Goal: Information Seeking & Learning: Learn about a topic

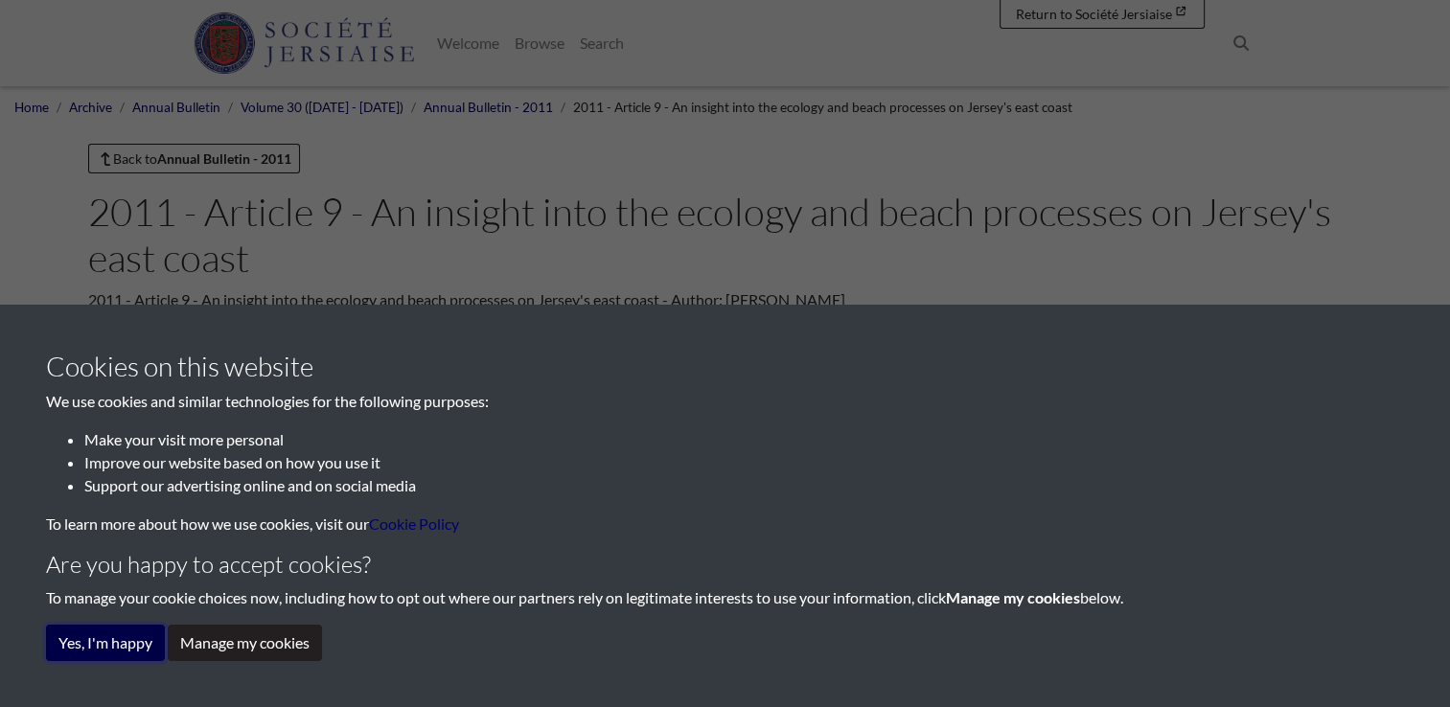
click at [114, 645] on button "Yes, I'm happy" at bounding box center [105, 643] width 119 height 36
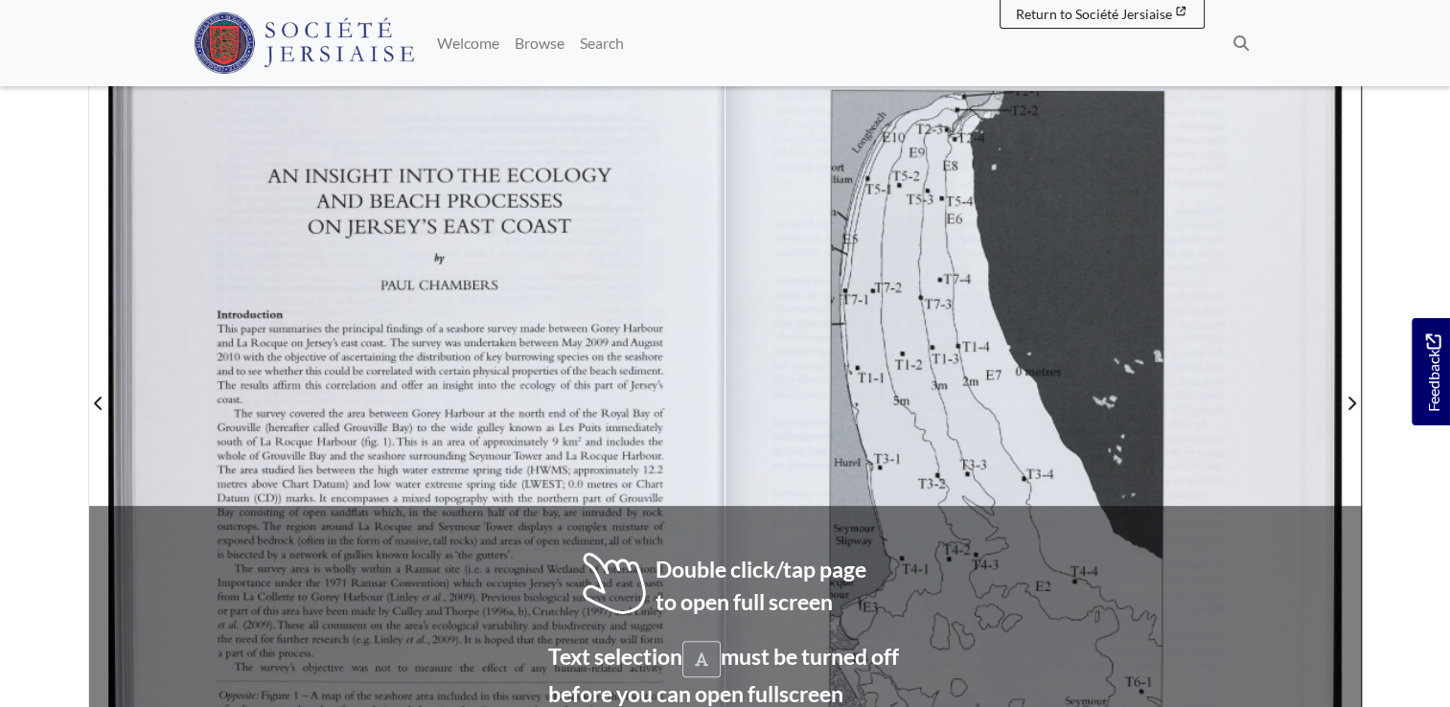
scroll to position [471, 0]
click at [555, 558] on div at bounding box center [416, 391] width 615 height 870
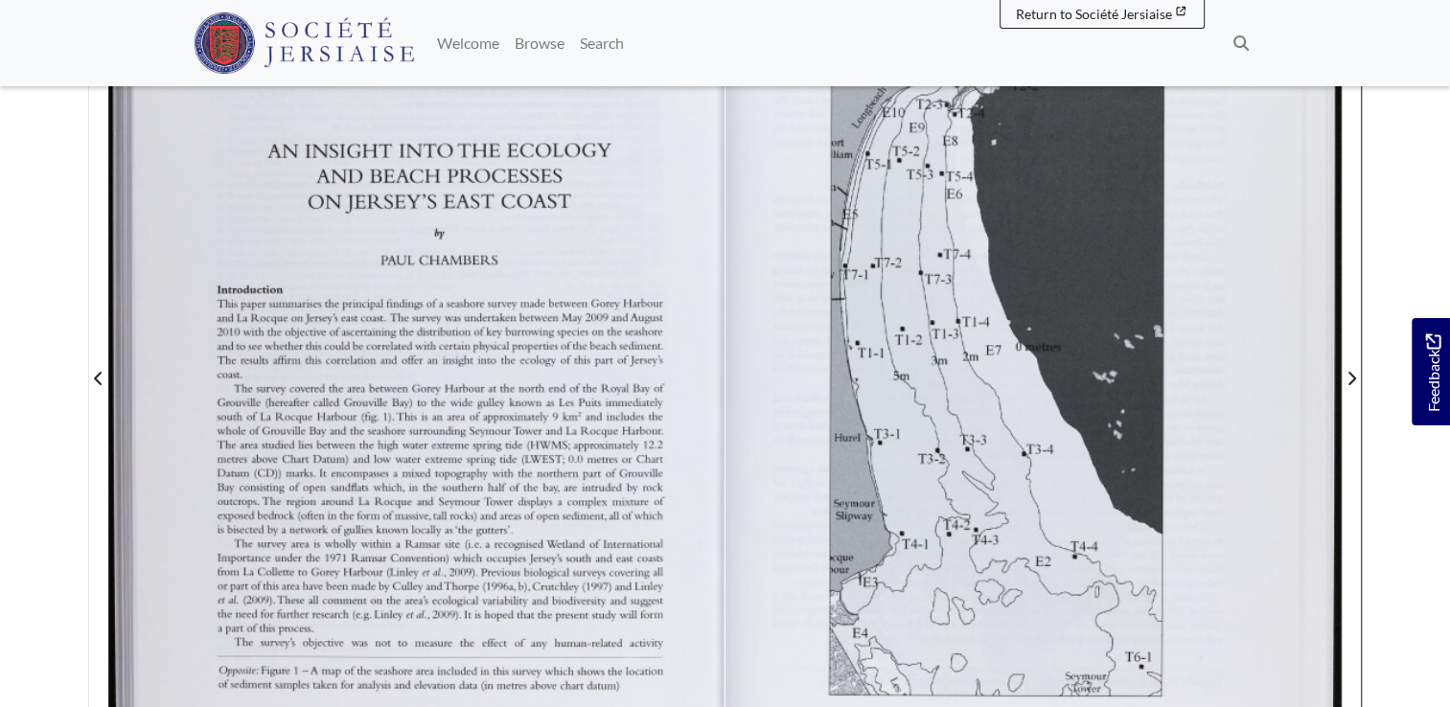
scroll to position [494, 0]
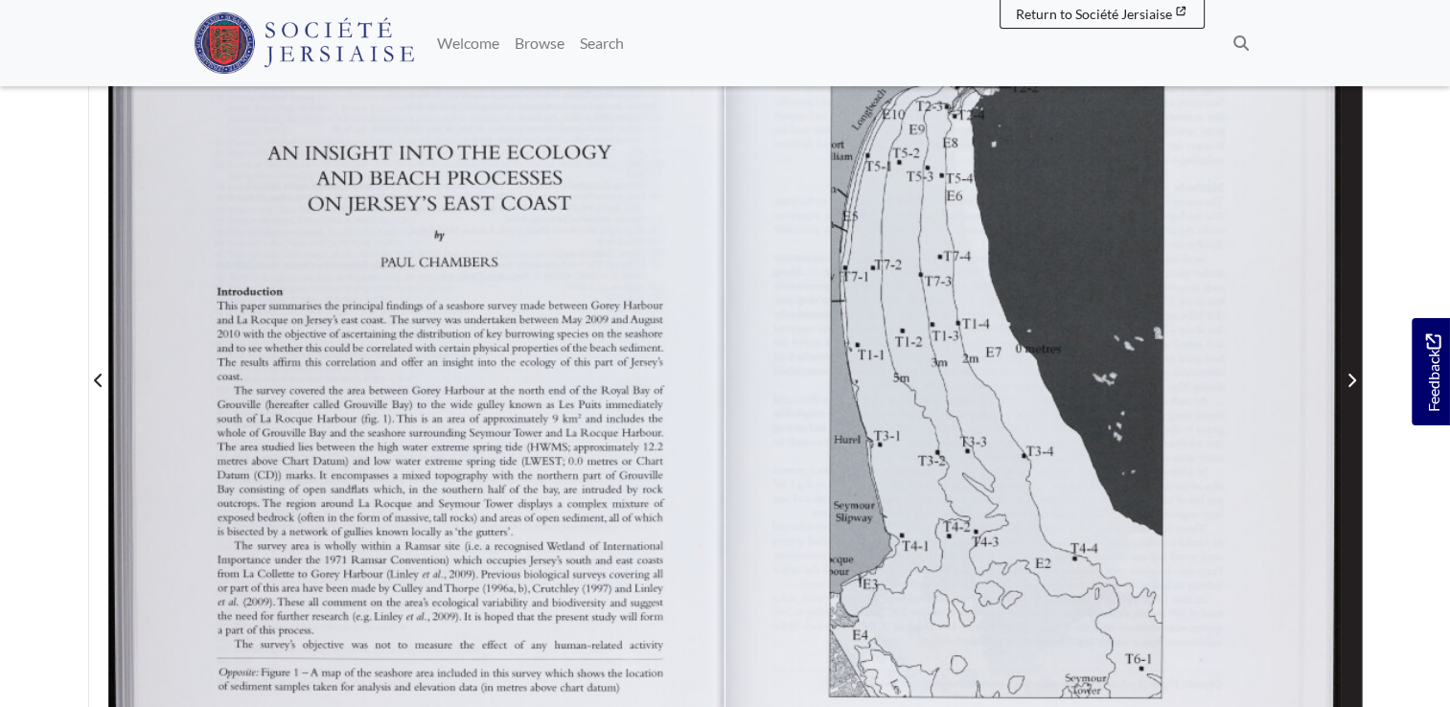
click at [1353, 373] on icon "Next Page" at bounding box center [1351, 380] width 10 height 15
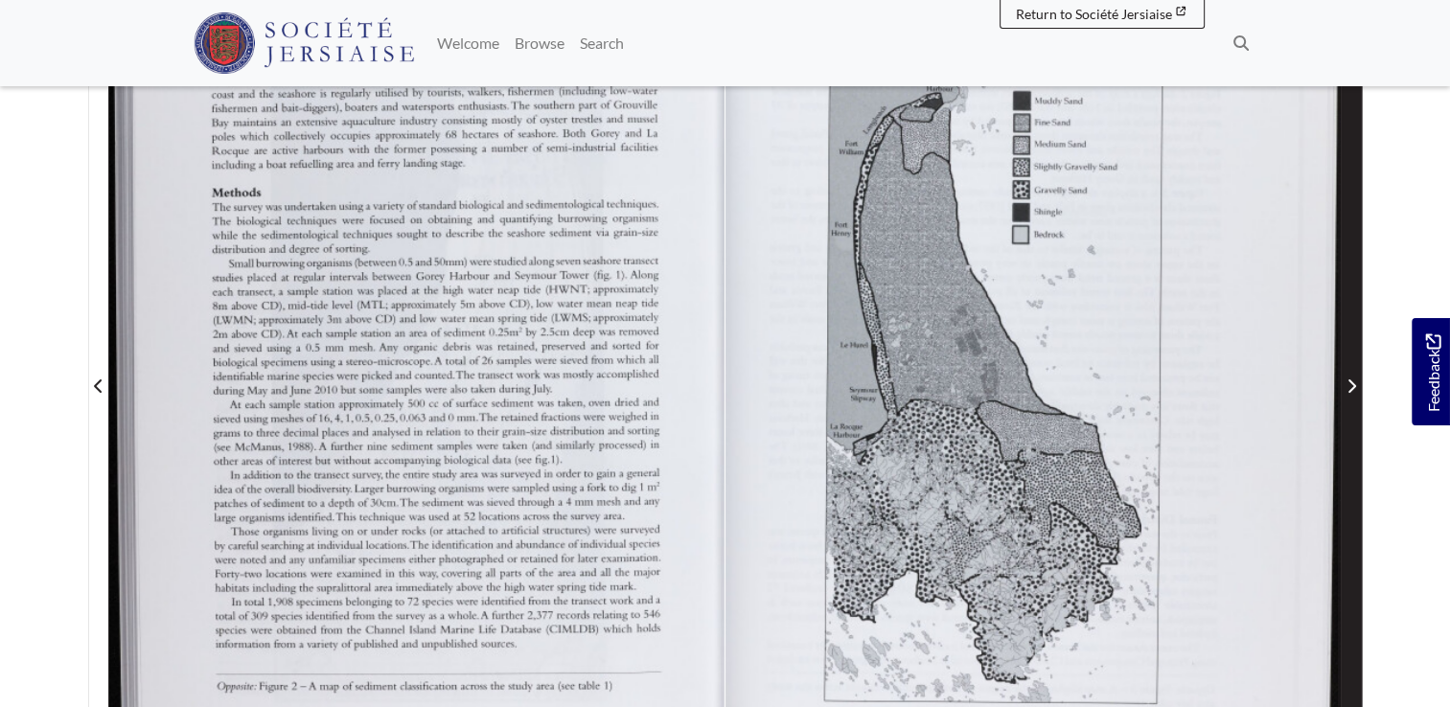
scroll to position [487, 0]
click at [1357, 388] on span "Next Page" at bounding box center [1350, 388] width 19 height 23
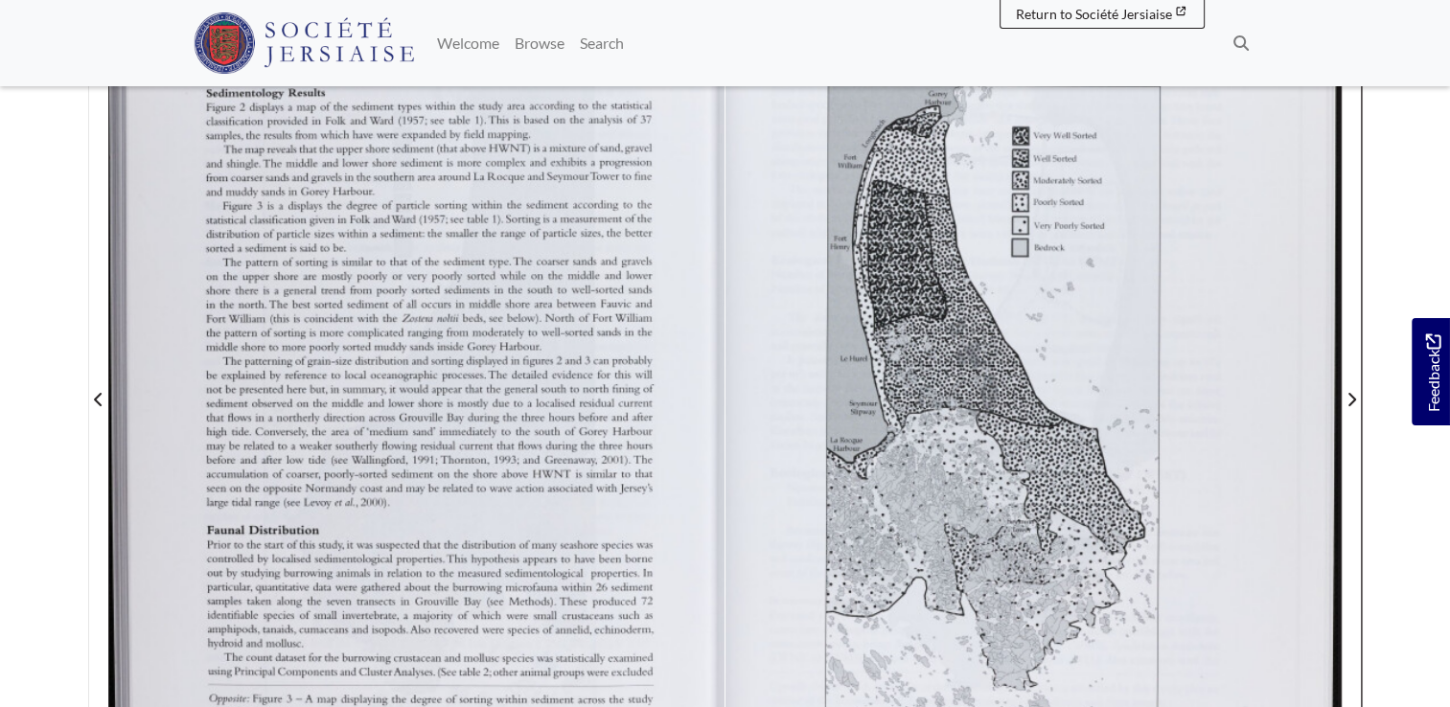
scroll to position [483, 0]
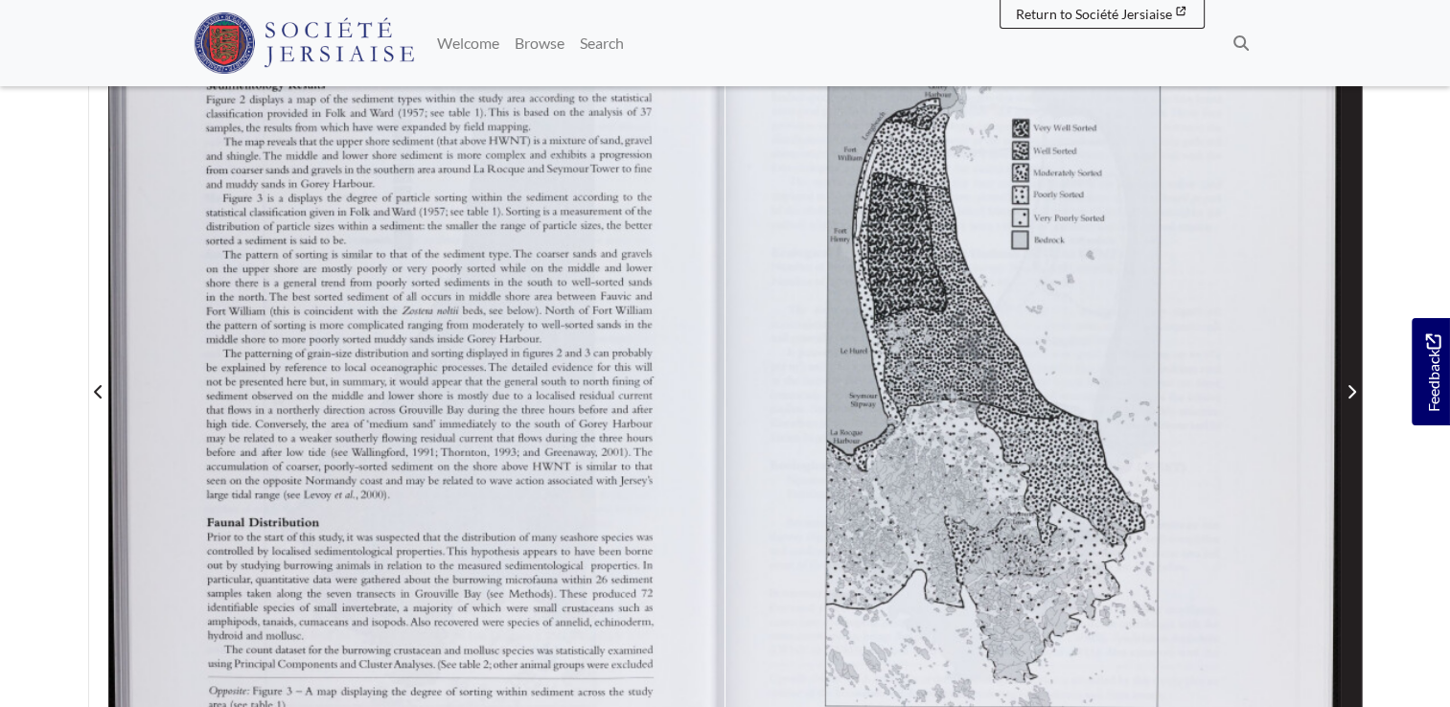
click at [1350, 390] on icon "Next Page" at bounding box center [1351, 391] width 10 height 15
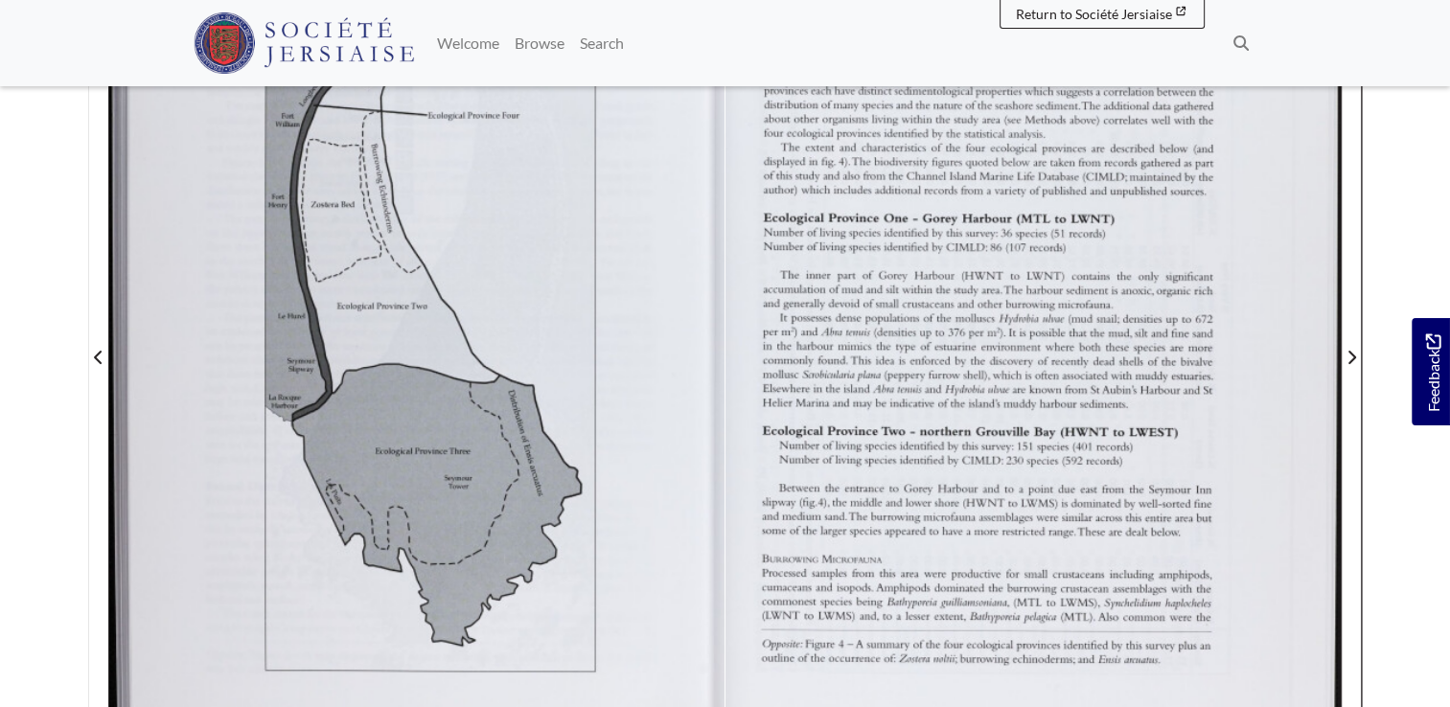
scroll to position [512, 0]
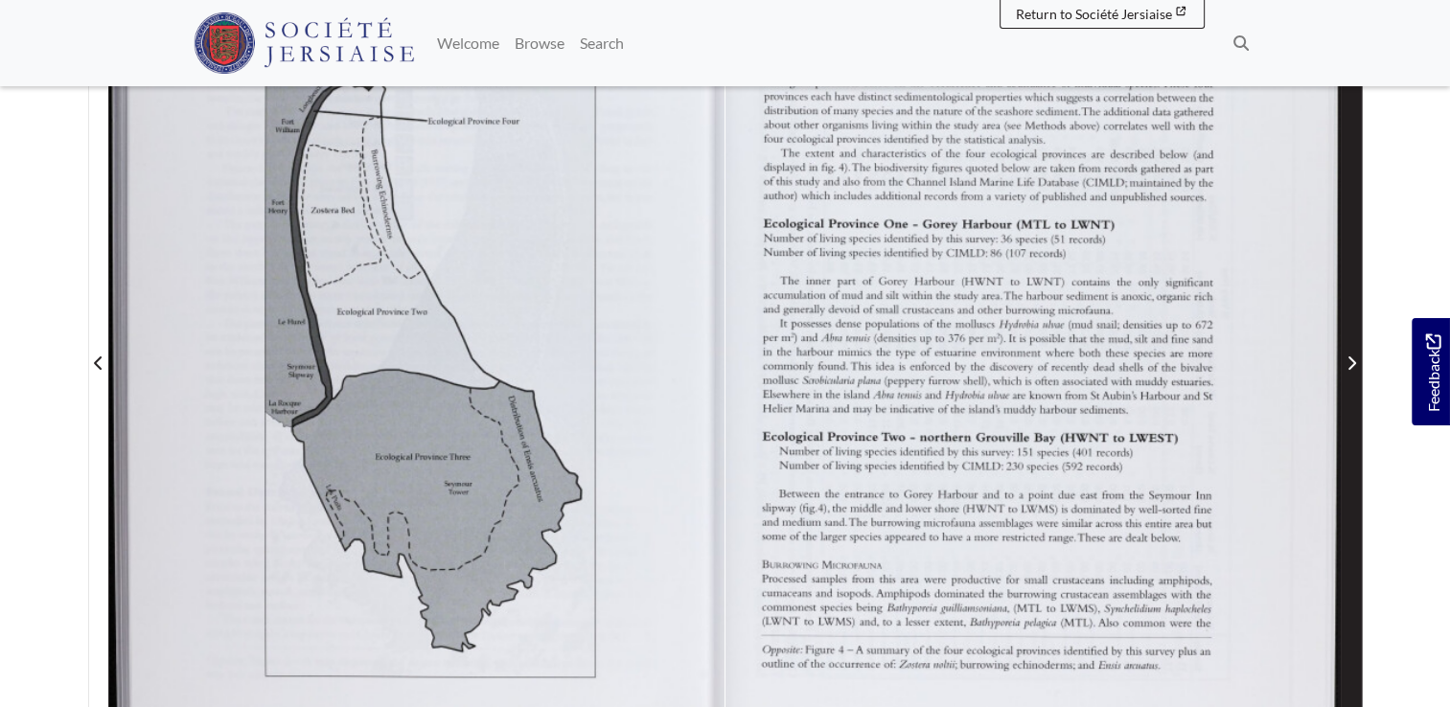
click at [1344, 355] on span "Next Page" at bounding box center [1350, 363] width 19 height 23
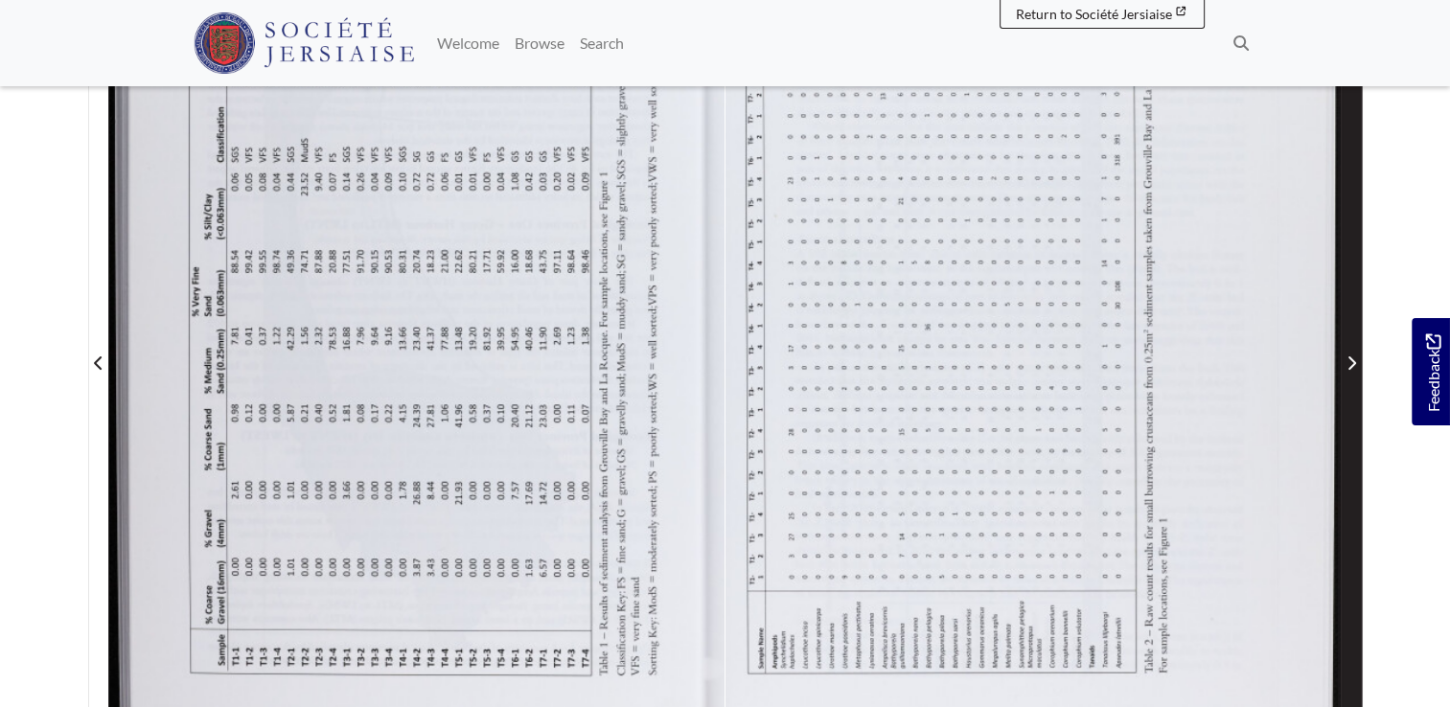
click at [1344, 355] on span "Next Page" at bounding box center [1350, 363] width 19 height 23
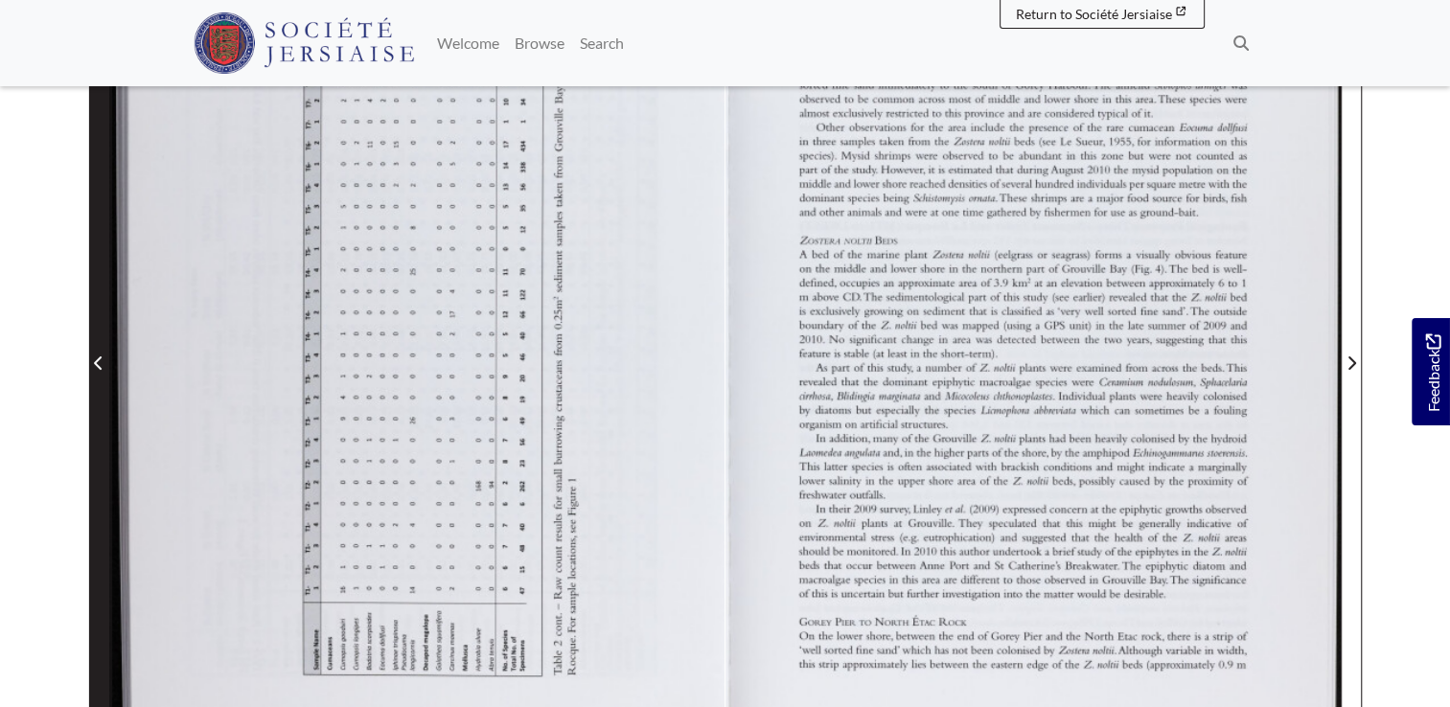
click at [93, 376] on span "Previous Page" at bounding box center [98, 351] width 19 height 868
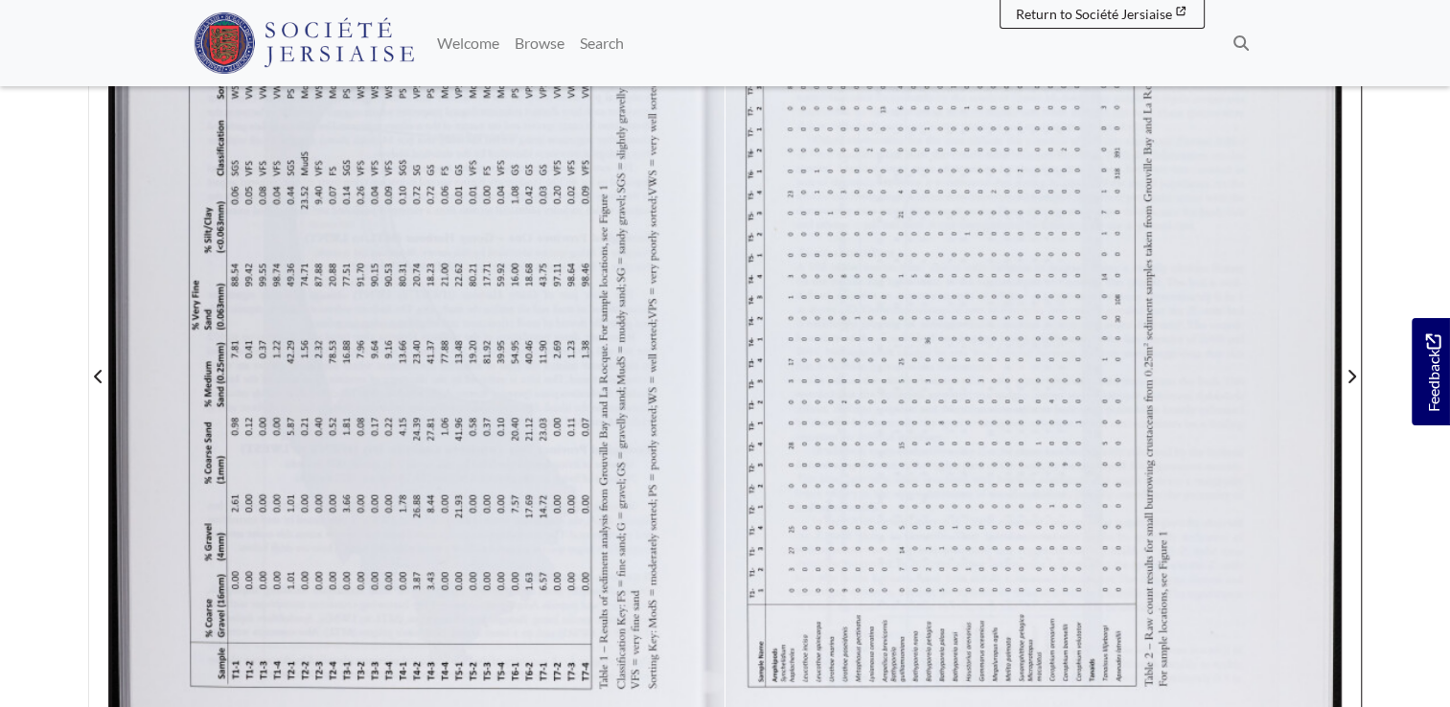
scroll to position [500, 0]
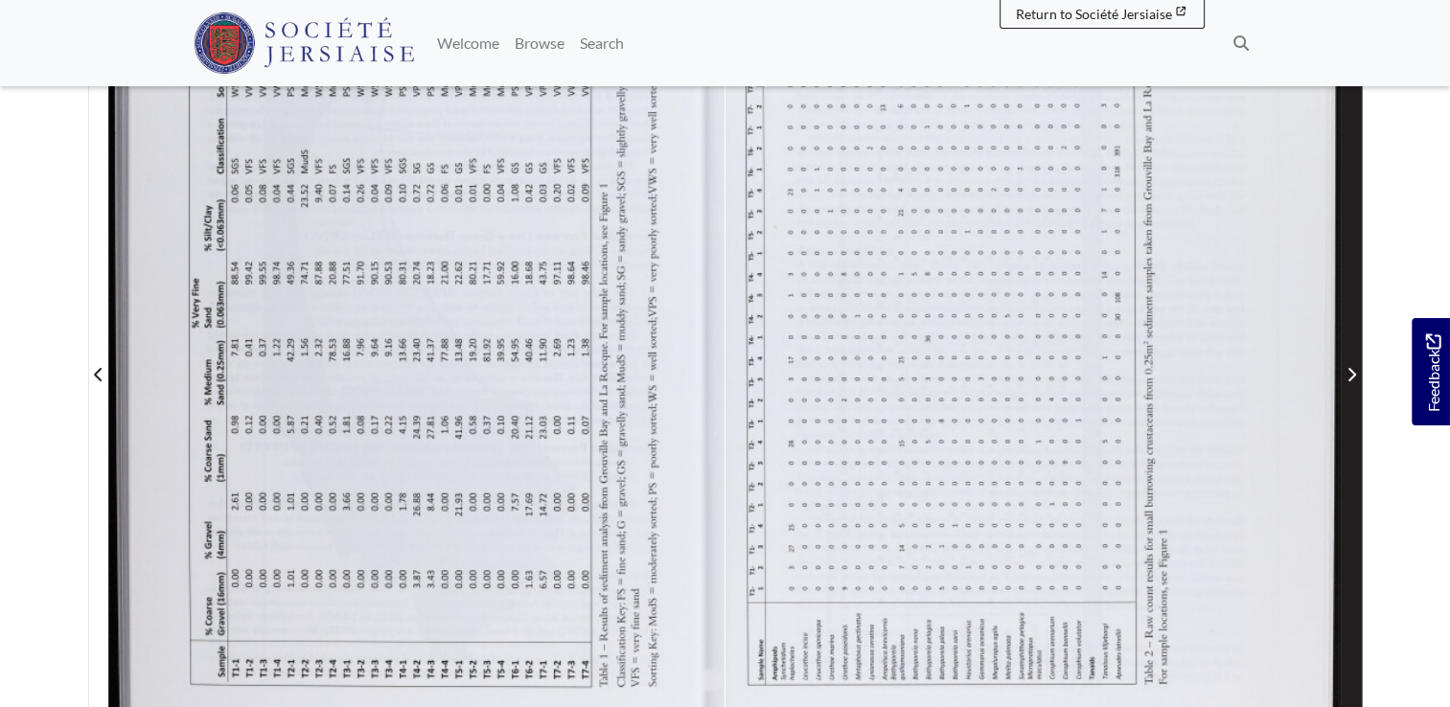
click at [1352, 370] on icon "Next Page" at bounding box center [1352, 374] width 8 height 13
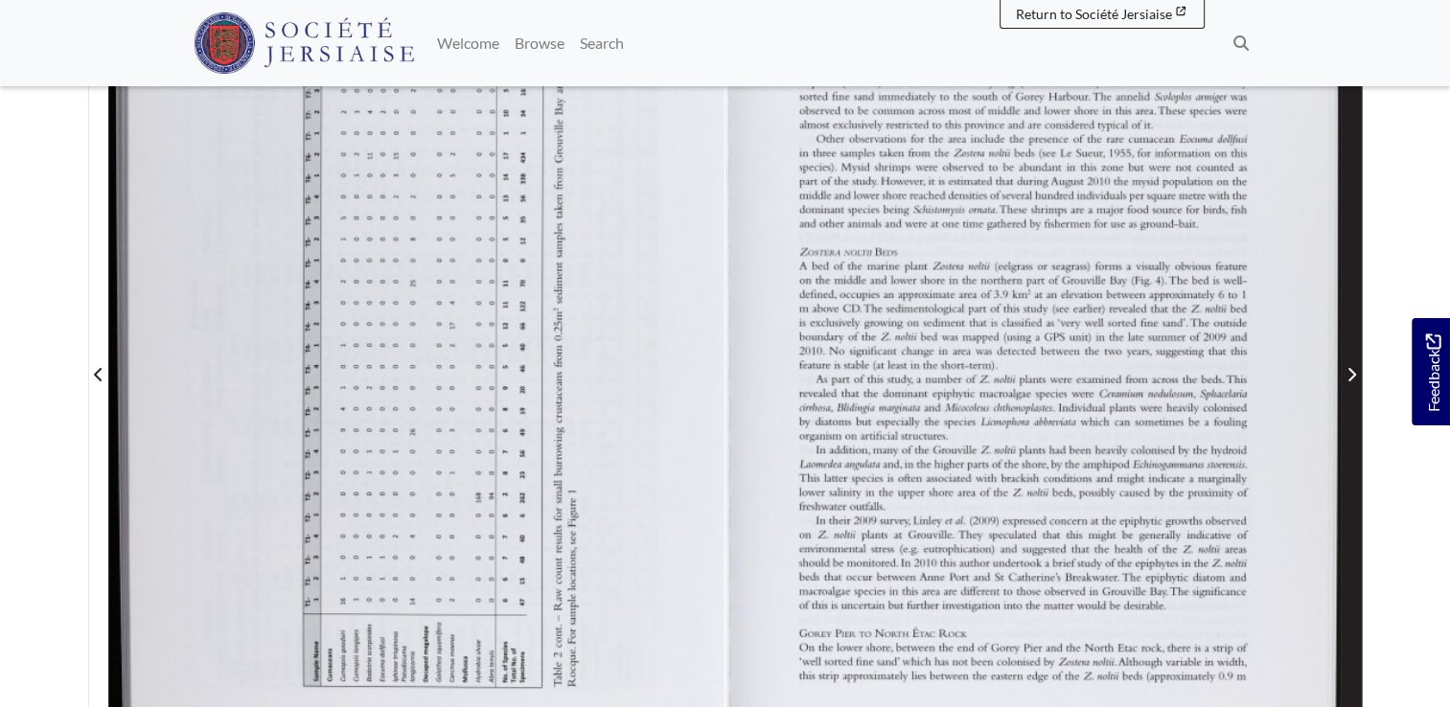
click at [1352, 370] on icon "Next Page" at bounding box center [1352, 374] width 8 height 13
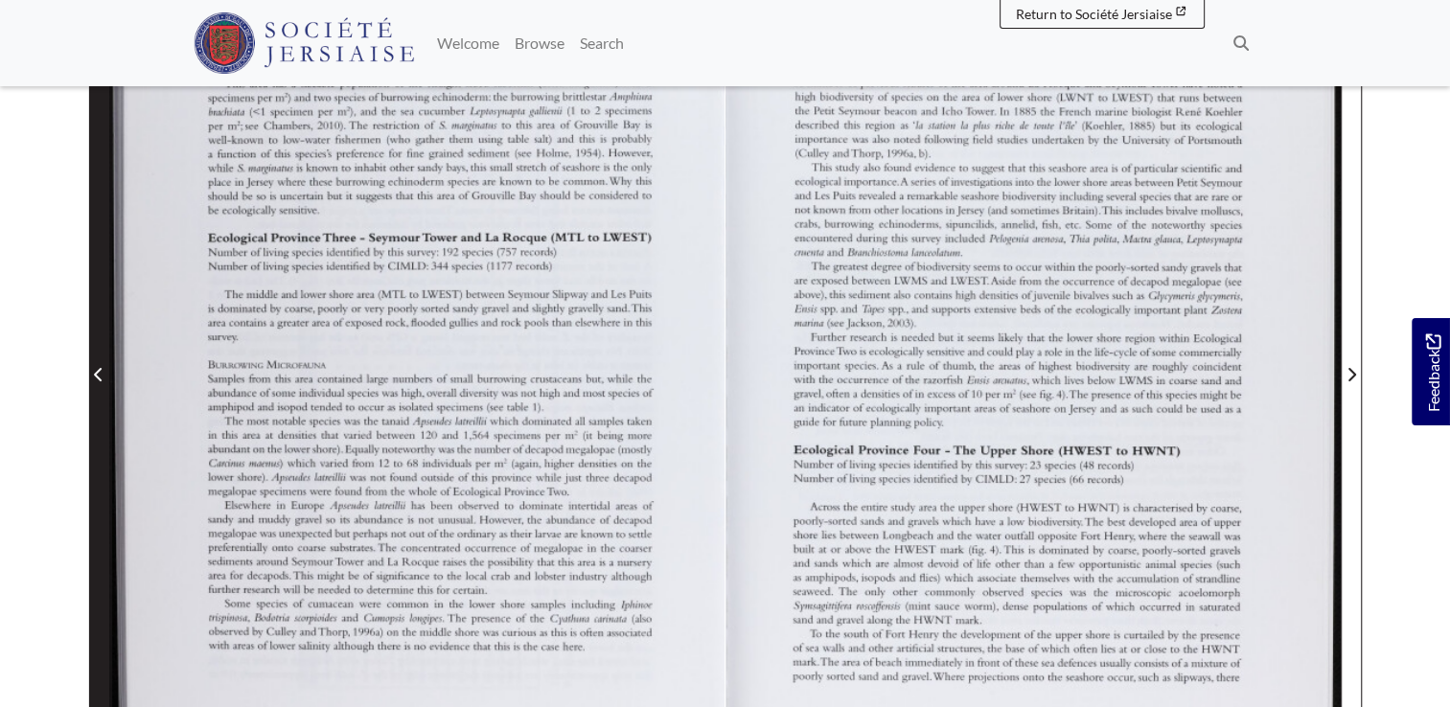
click at [94, 377] on icon "Previous Page" at bounding box center [99, 374] width 10 height 15
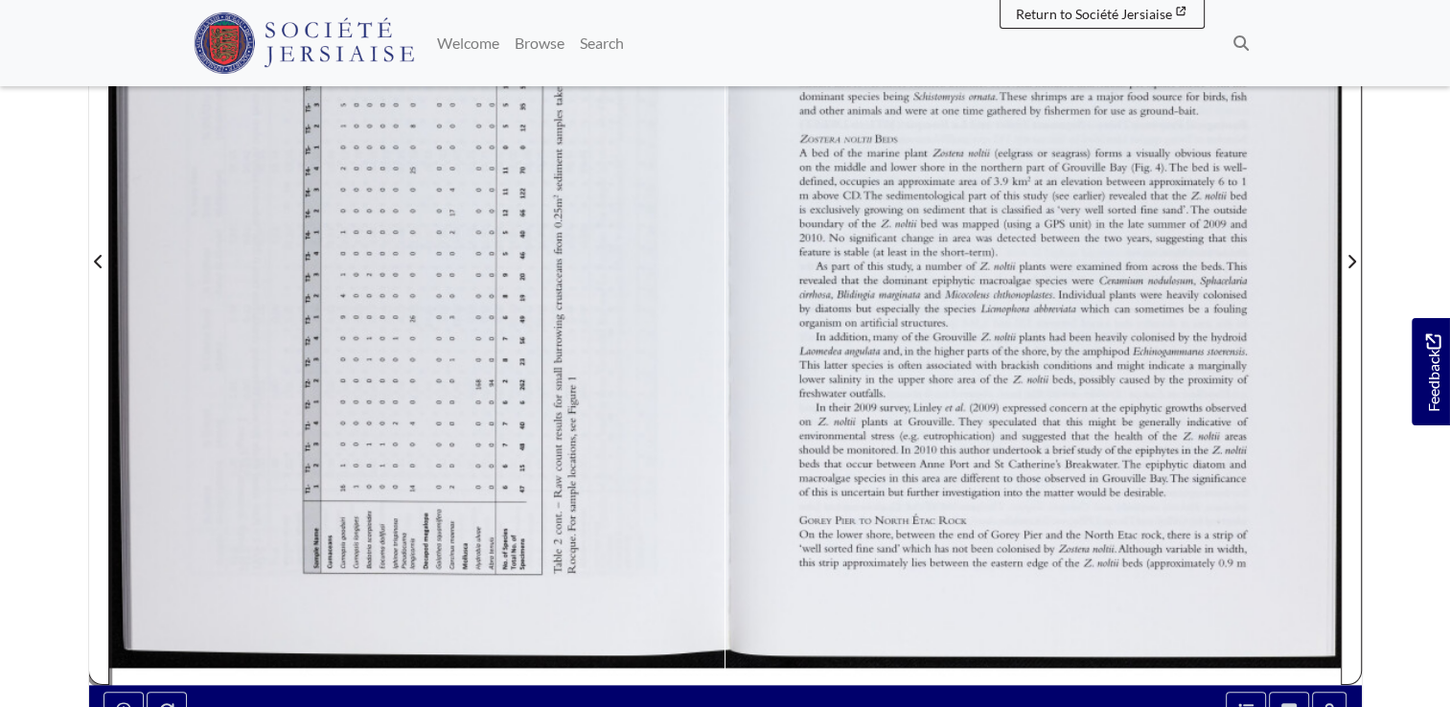
scroll to position [606, 0]
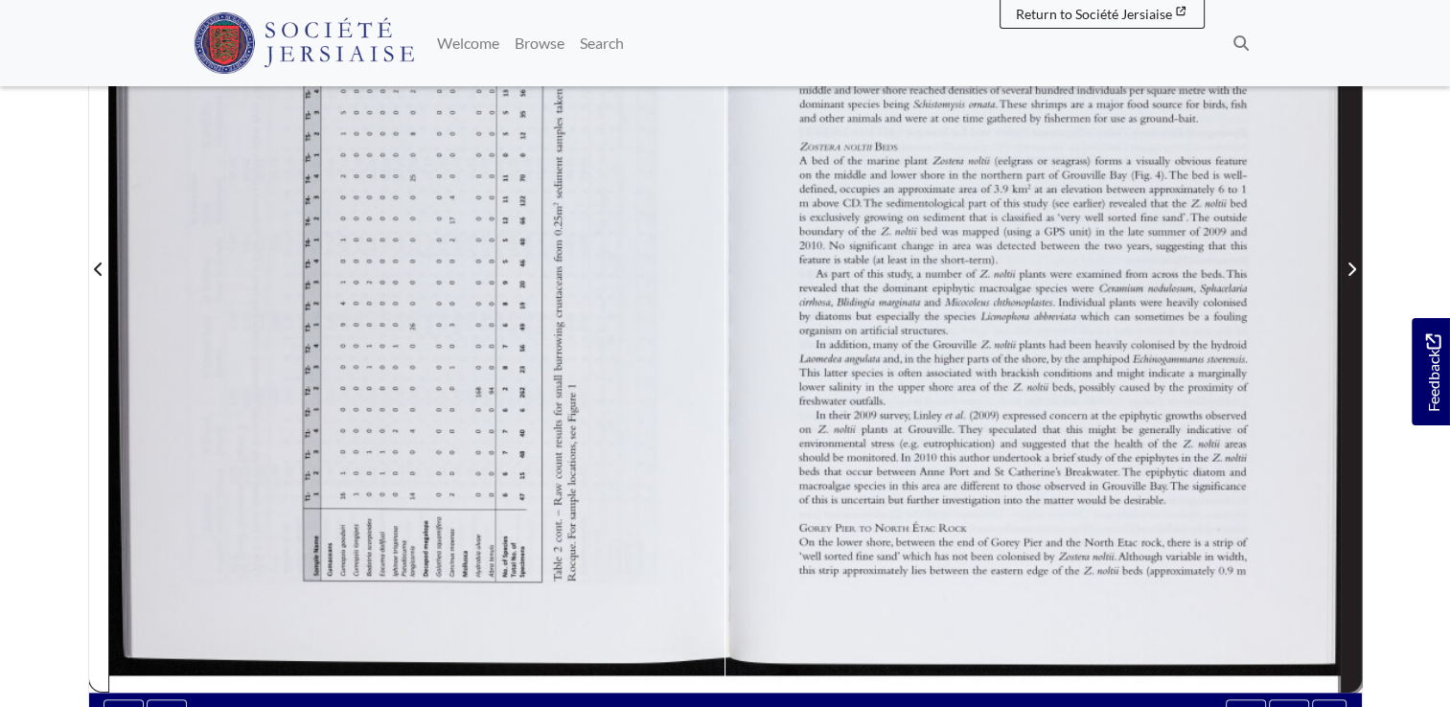
click at [1349, 262] on icon "Next Page" at bounding box center [1351, 269] width 10 height 15
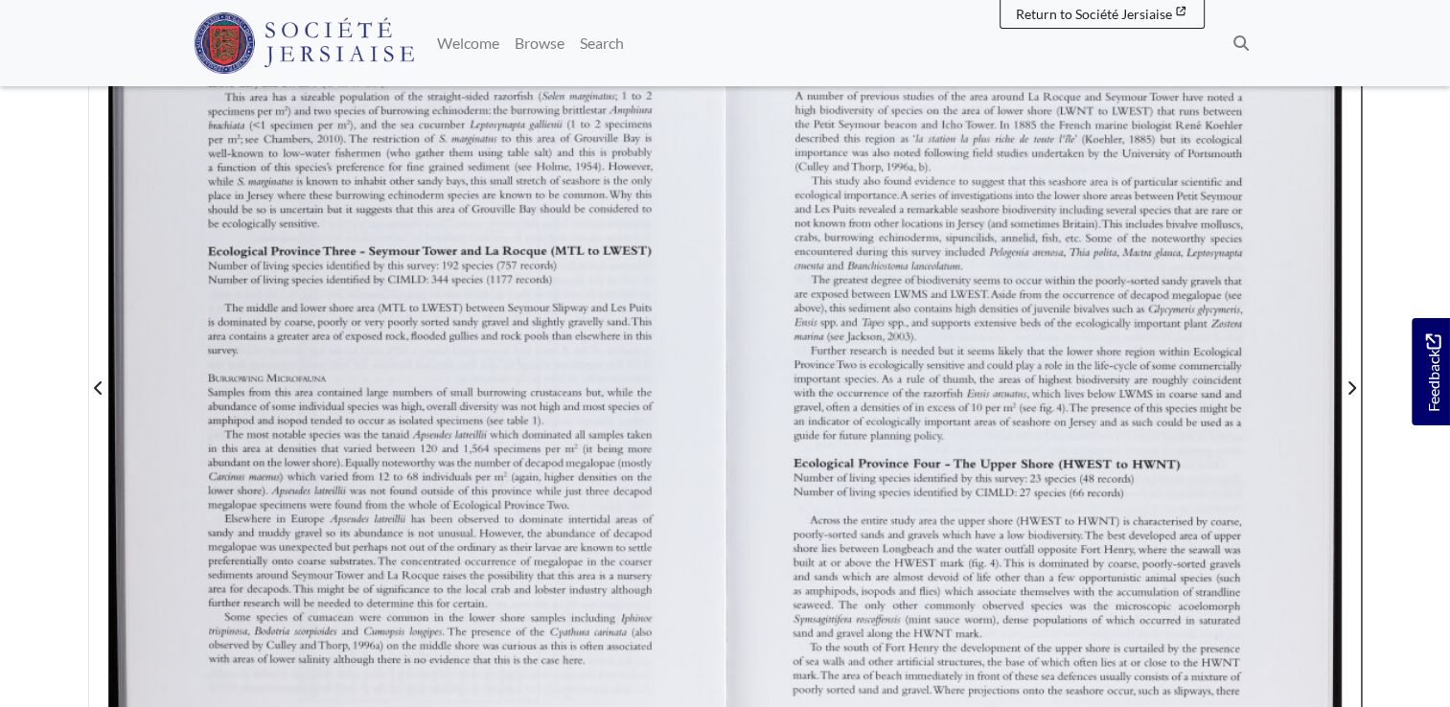
scroll to position [486, 0]
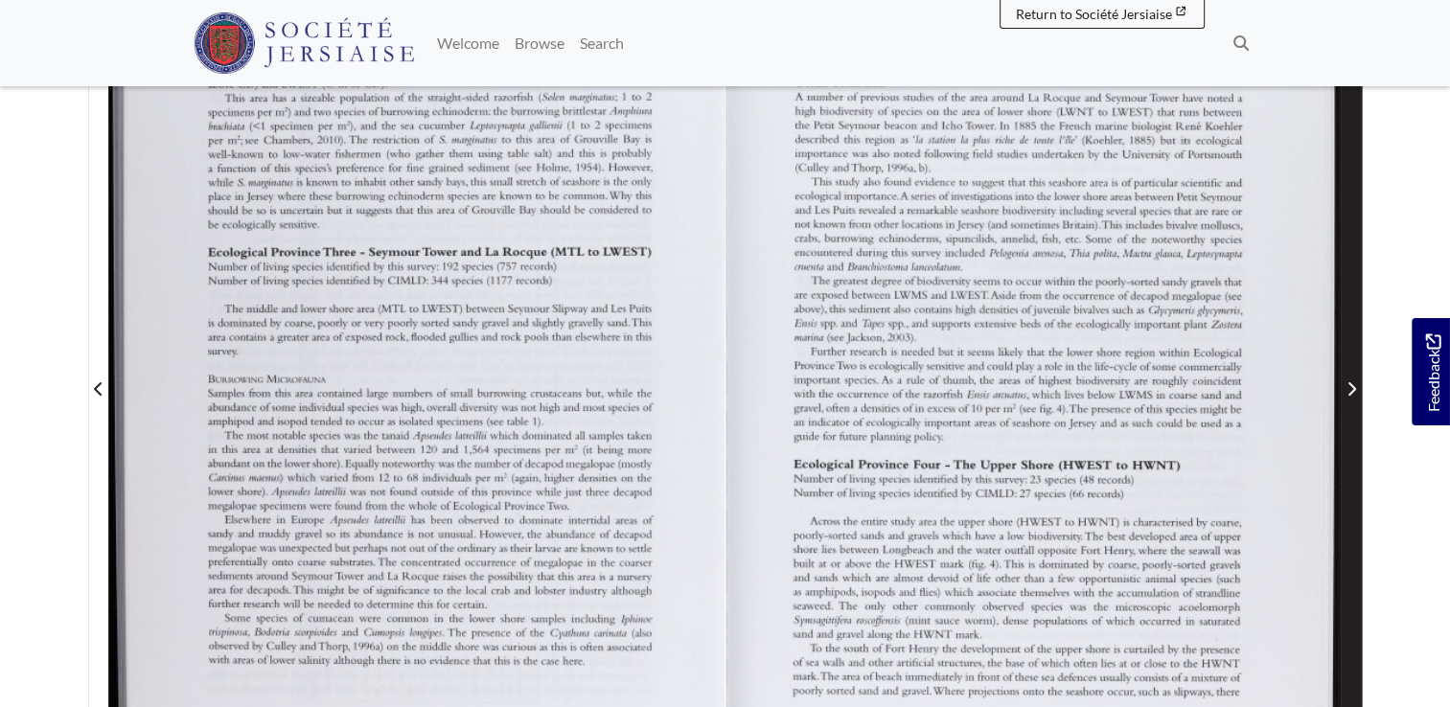
click at [1346, 366] on span "Next Page" at bounding box center [1350, 377] width 19 height 868
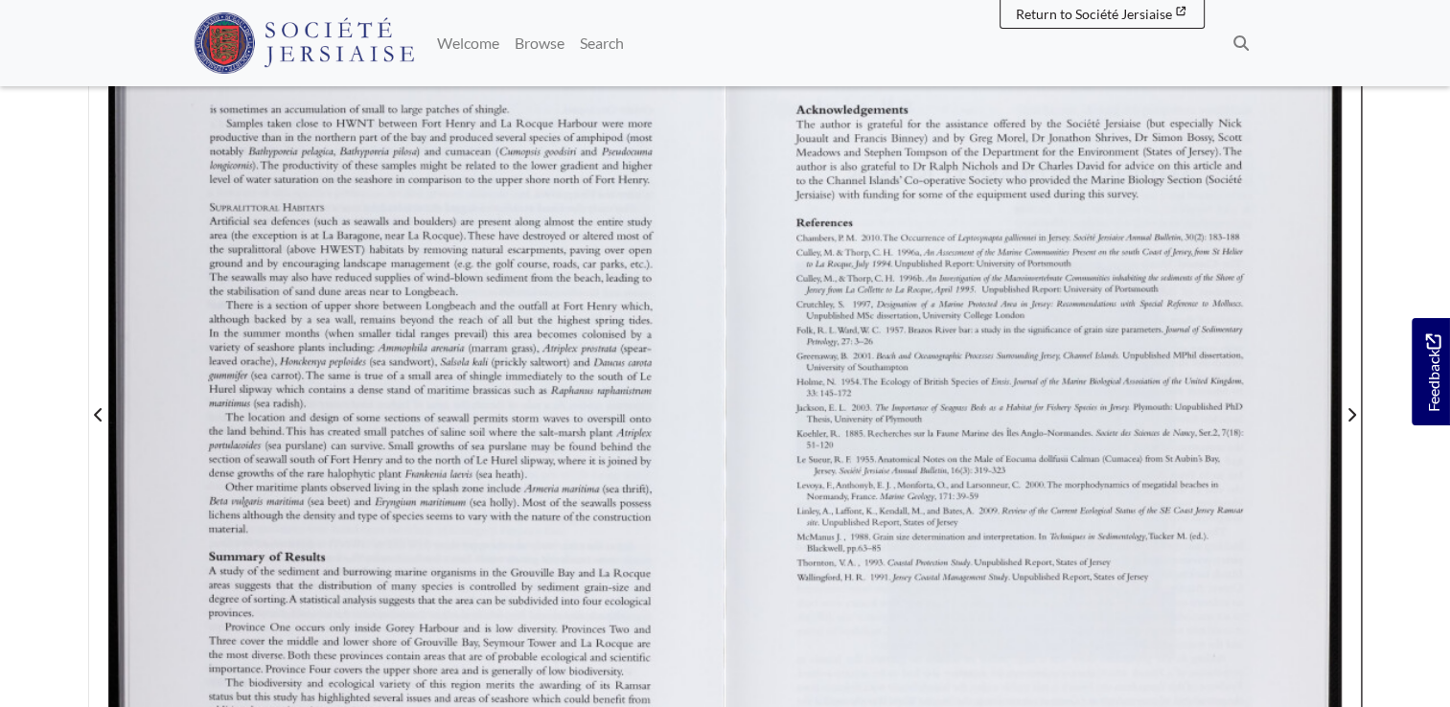
scroll to position [462, 0]
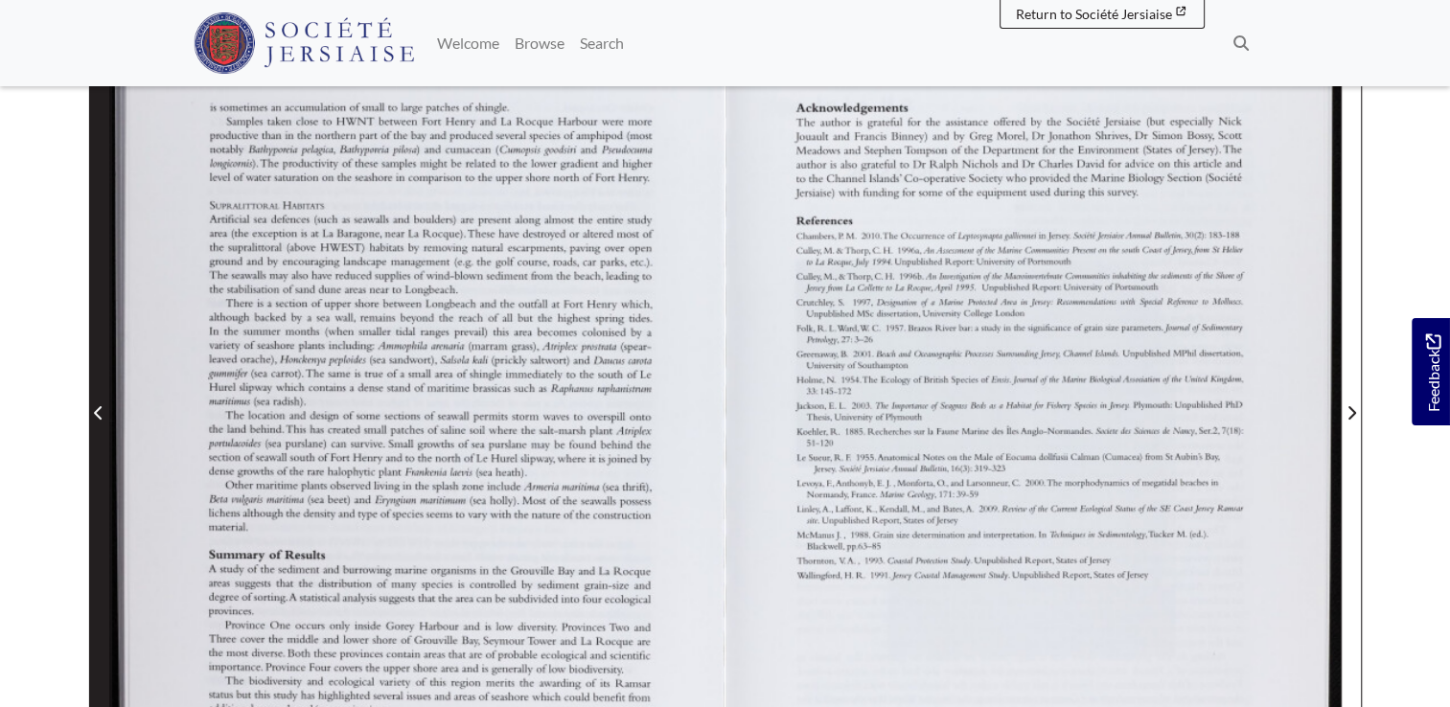
click at [103, 422] on span "Previous Page" at bounding box center [98, 412] width 19 height 23
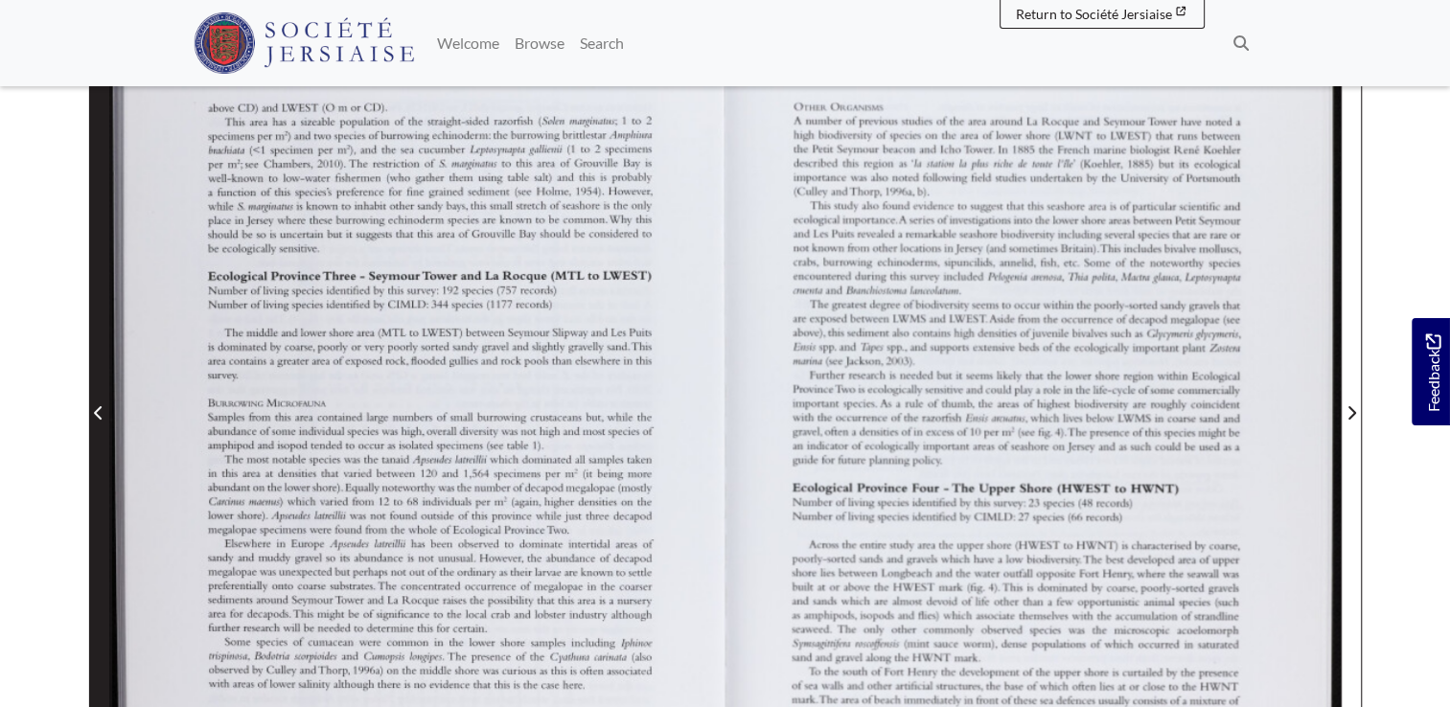
click at [103, 422] on span "Previous Page" at bounding box center [98, 412] width 19 height 23
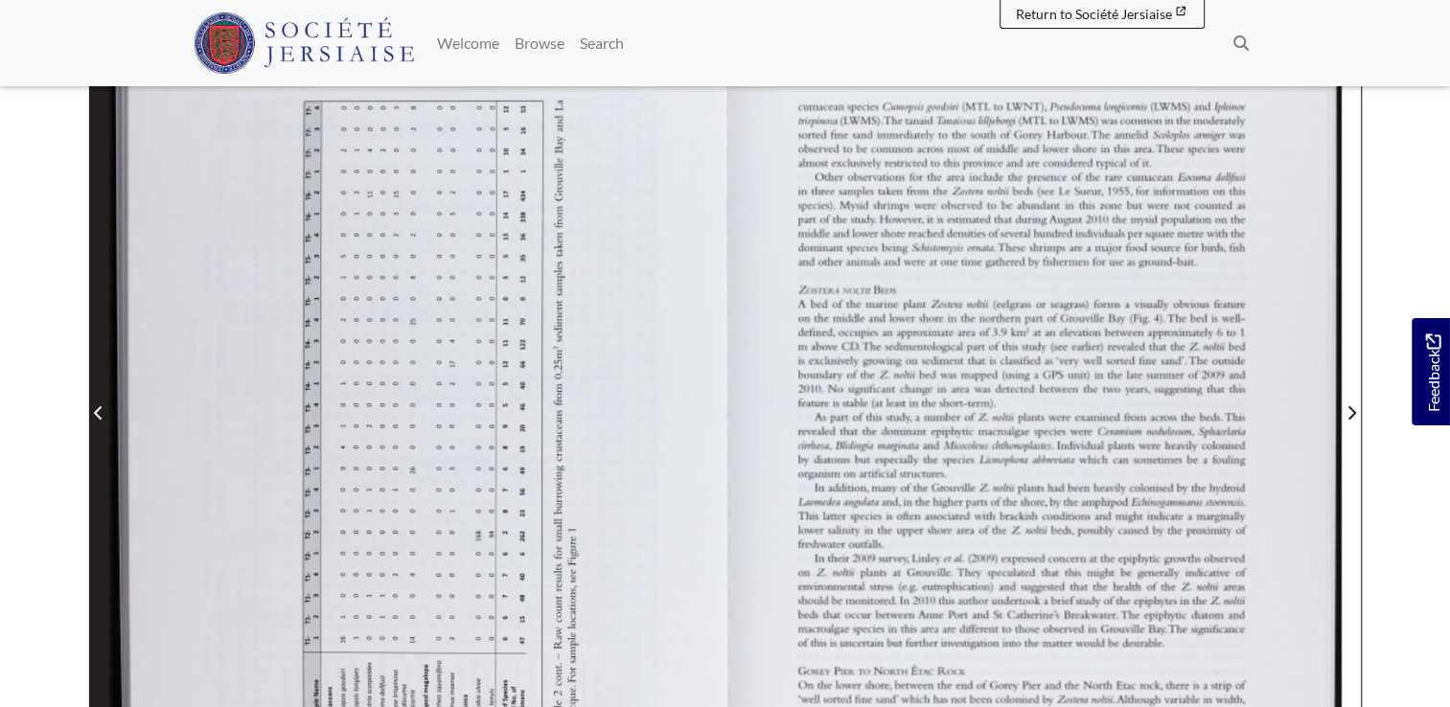
click at [103, 422] on span "Previous Page" at bounding box center [98, 412] width 19 height 23
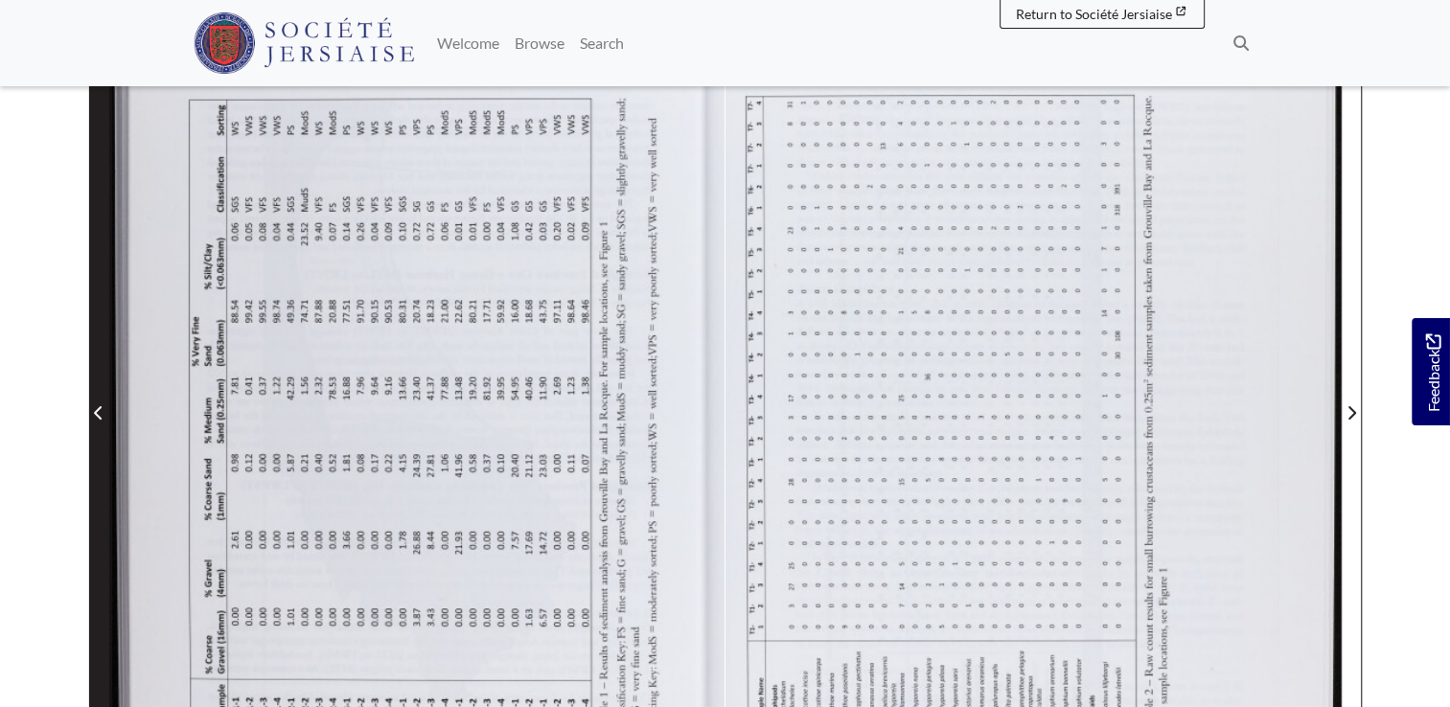
click at [103, 422] on span "Previous Page" at bounding box center [98, 412] width 19 height 23
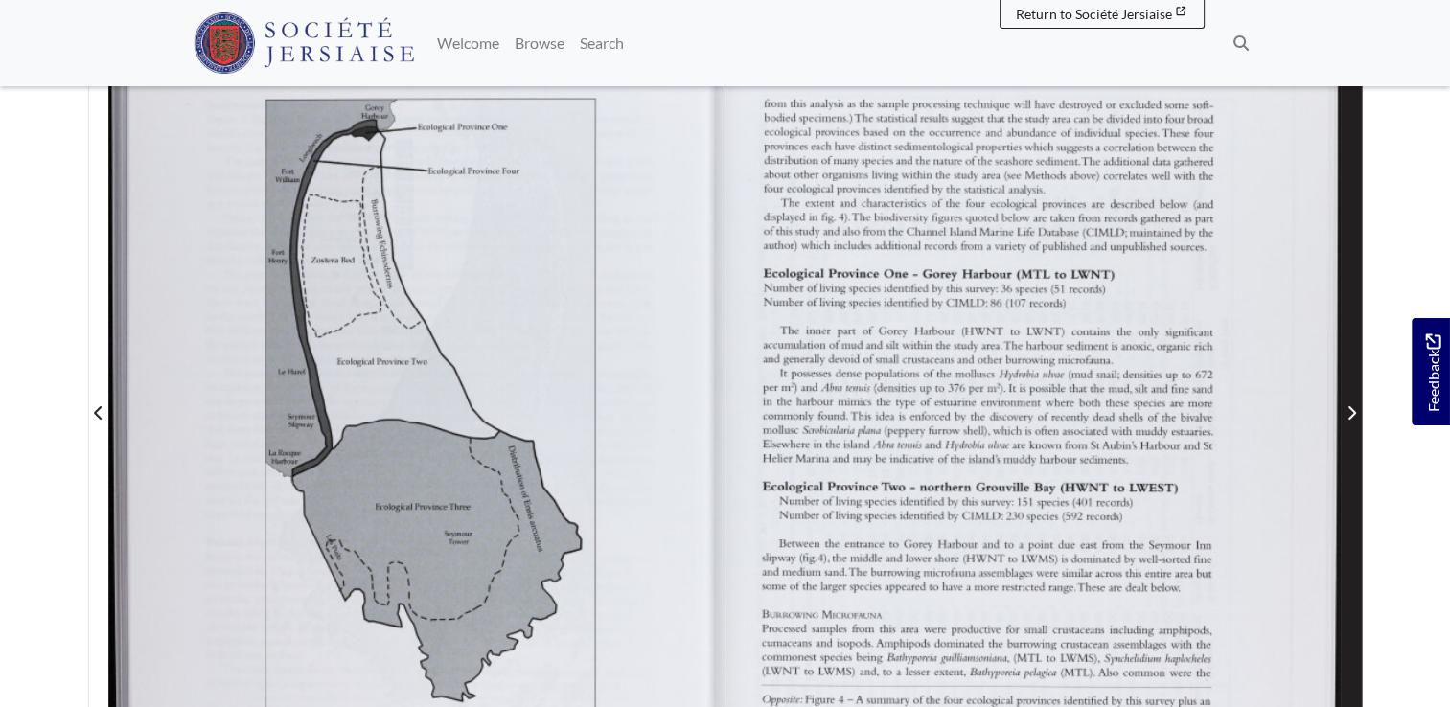
click at [1358, 393] on span "Next Page" at bounding box center [1350, 400] width 19 height 868
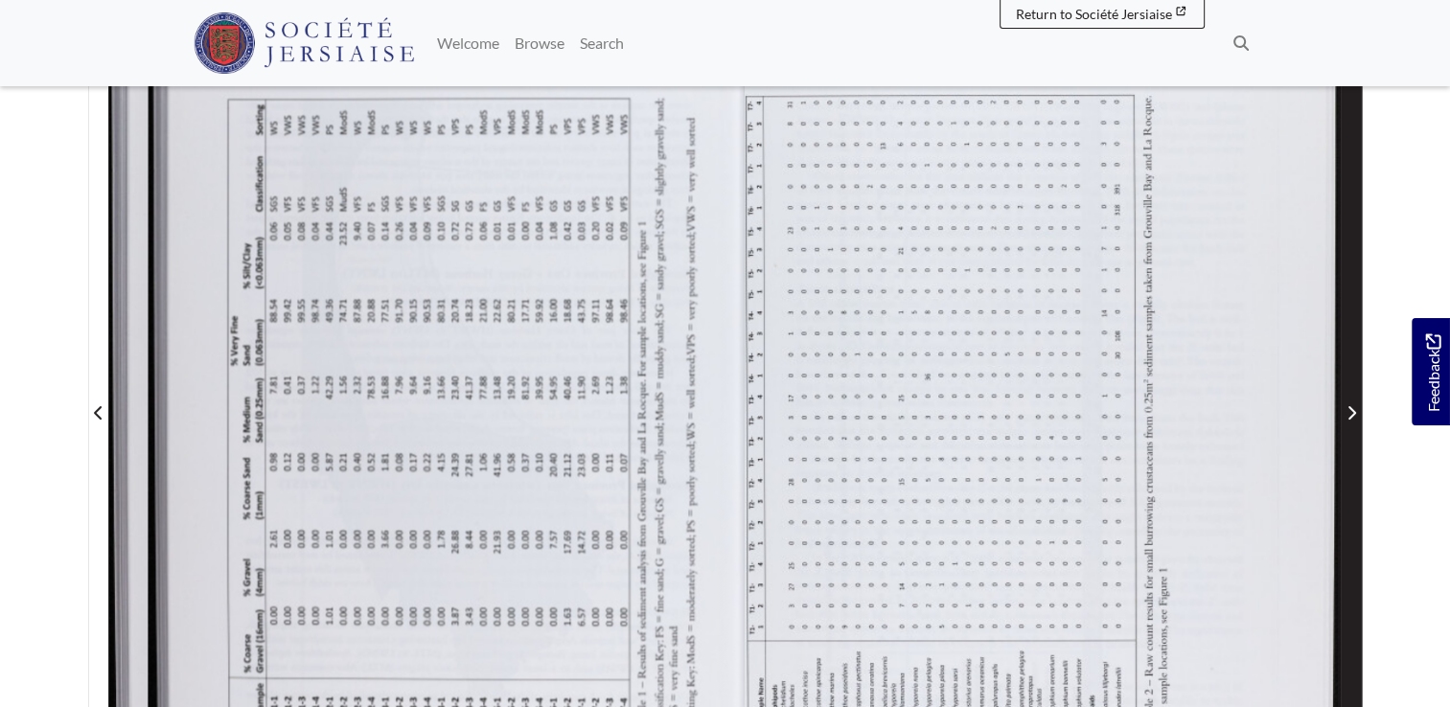
click at [1358, 393] on span "Next Page" at bounding box center [1350, 400] width 19 height 868
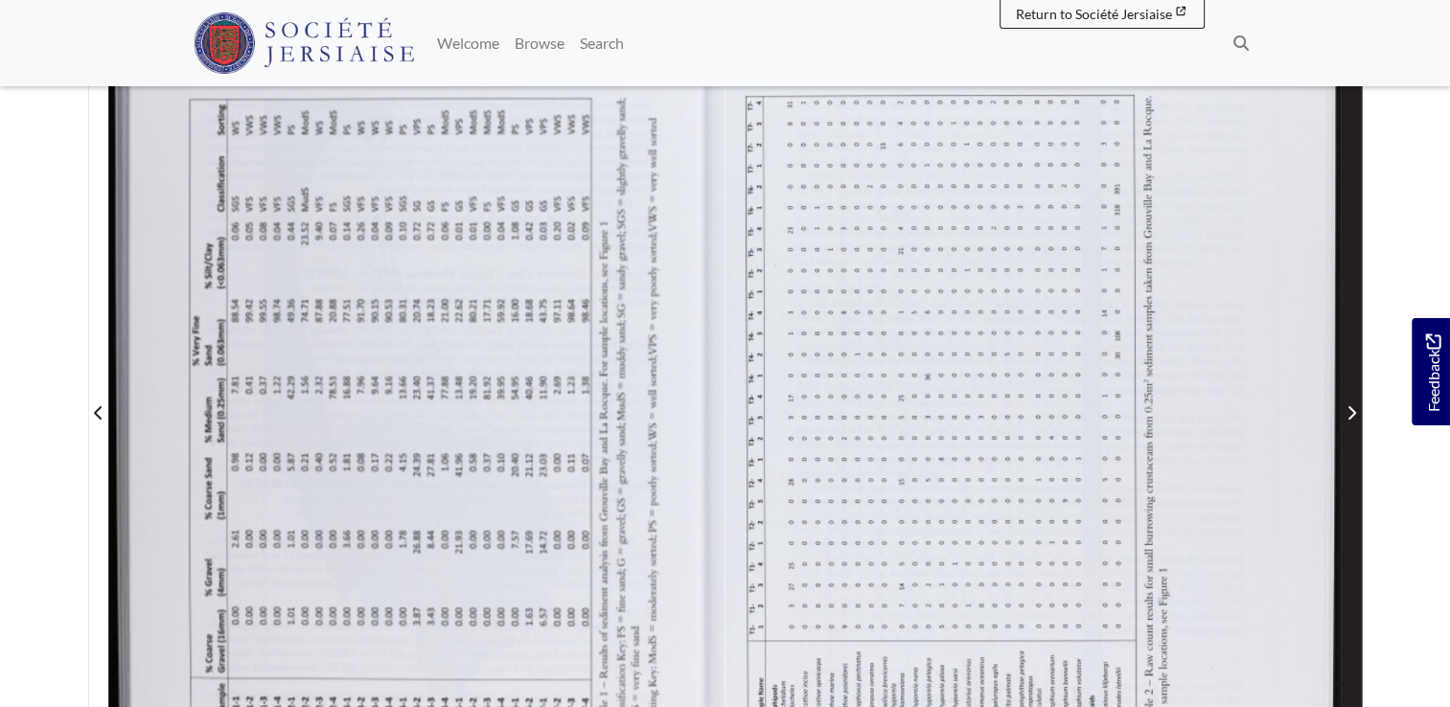
click at [1358, 393] on span "Next Page" at bounding box center [1350, 400] width 19 height 868
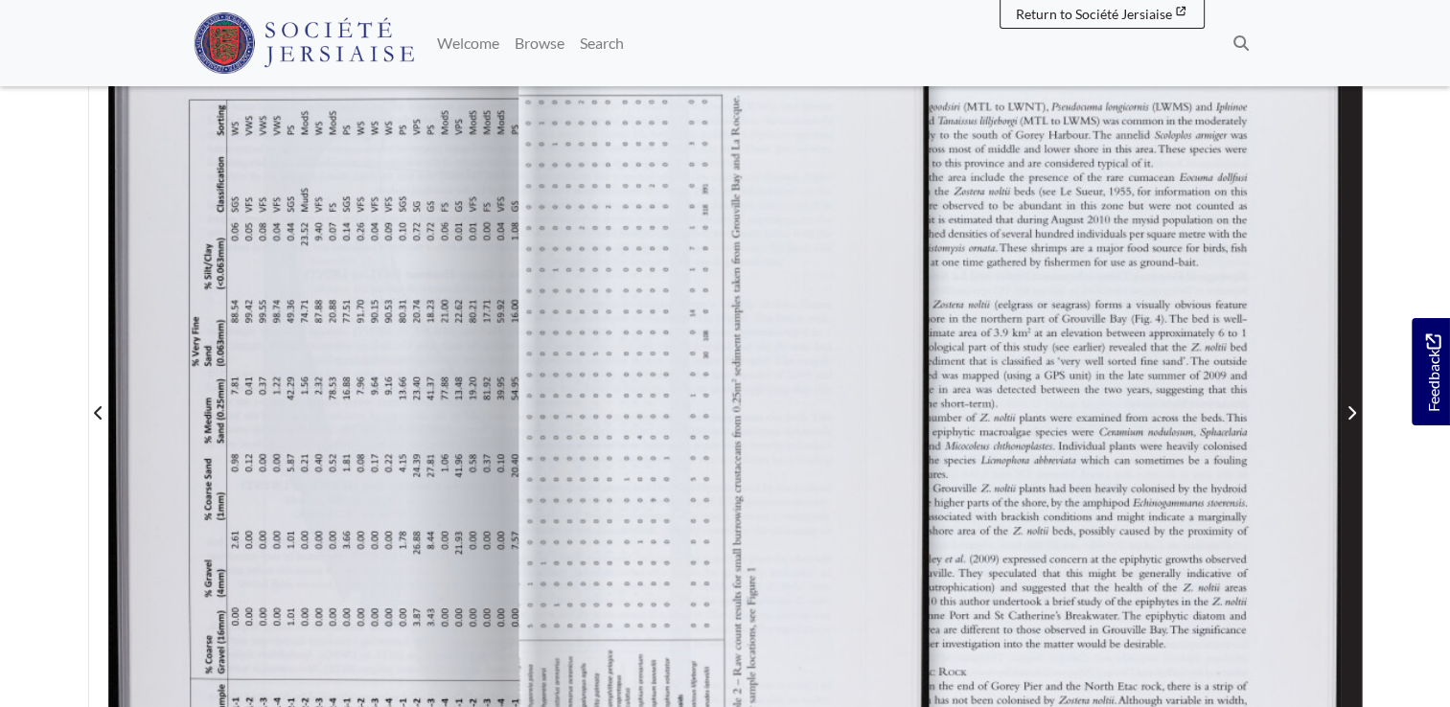
click at [1358, 393] on span "Next Page" at bounding box center [1350, 400] width 19 height 868
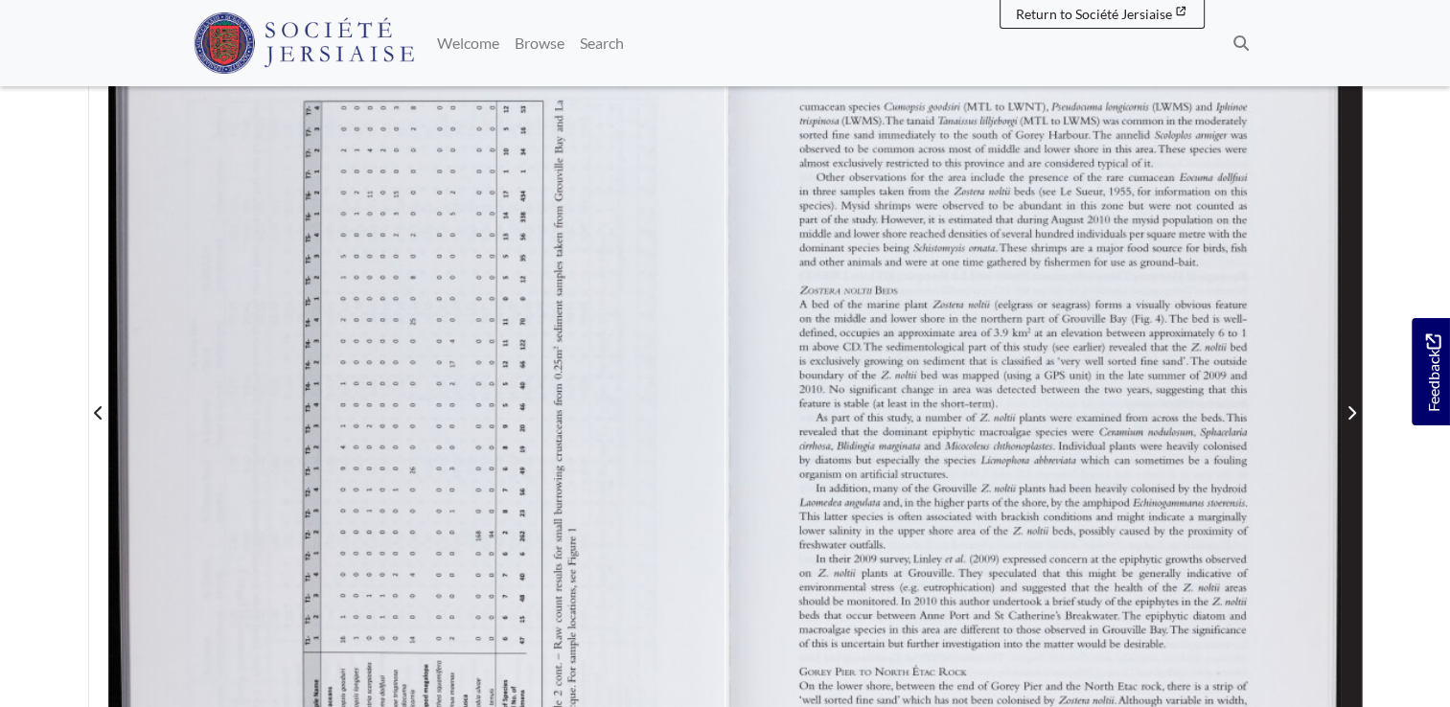
click at [1358, 393] on span "Next Page" at bounding box center [1350, 400] width 19 height 868
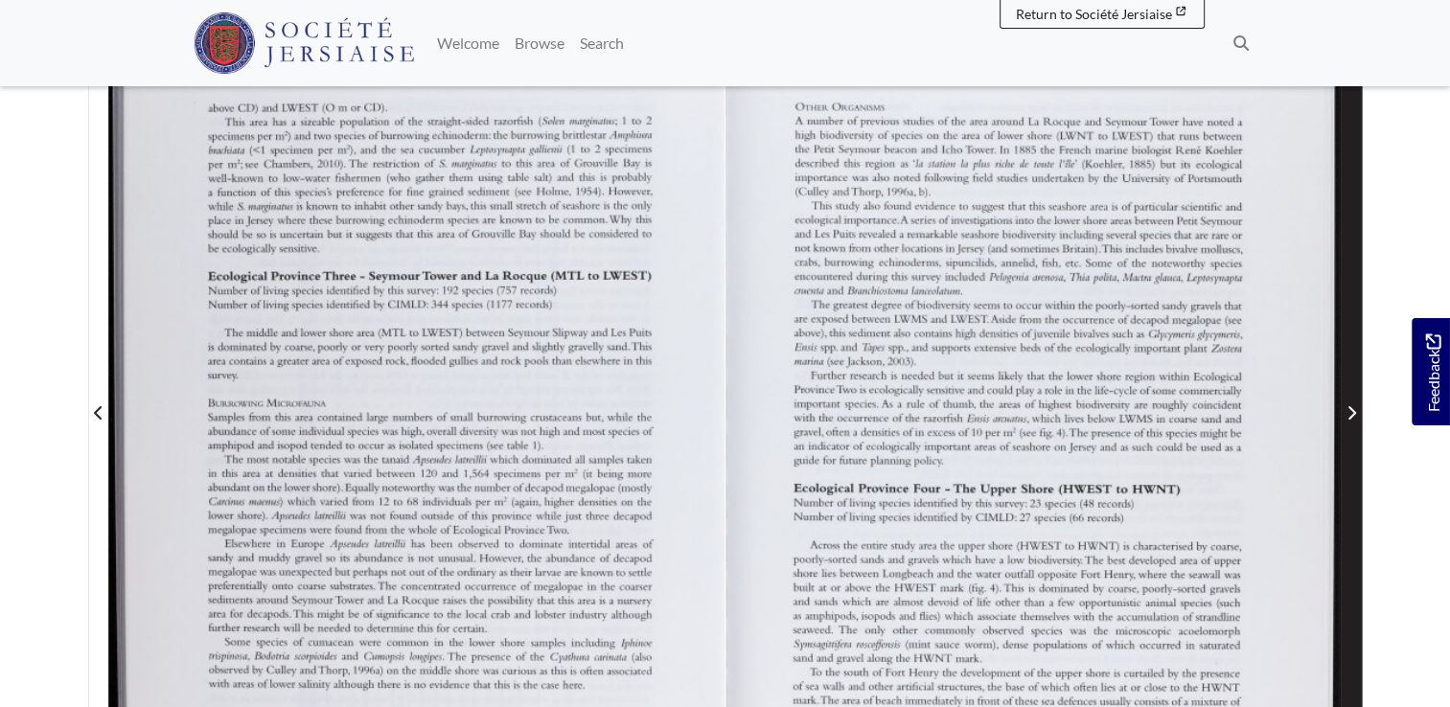
click at [1358, 393] on span "Next Page" at bounding box center [1350, 400] width 19 height 868
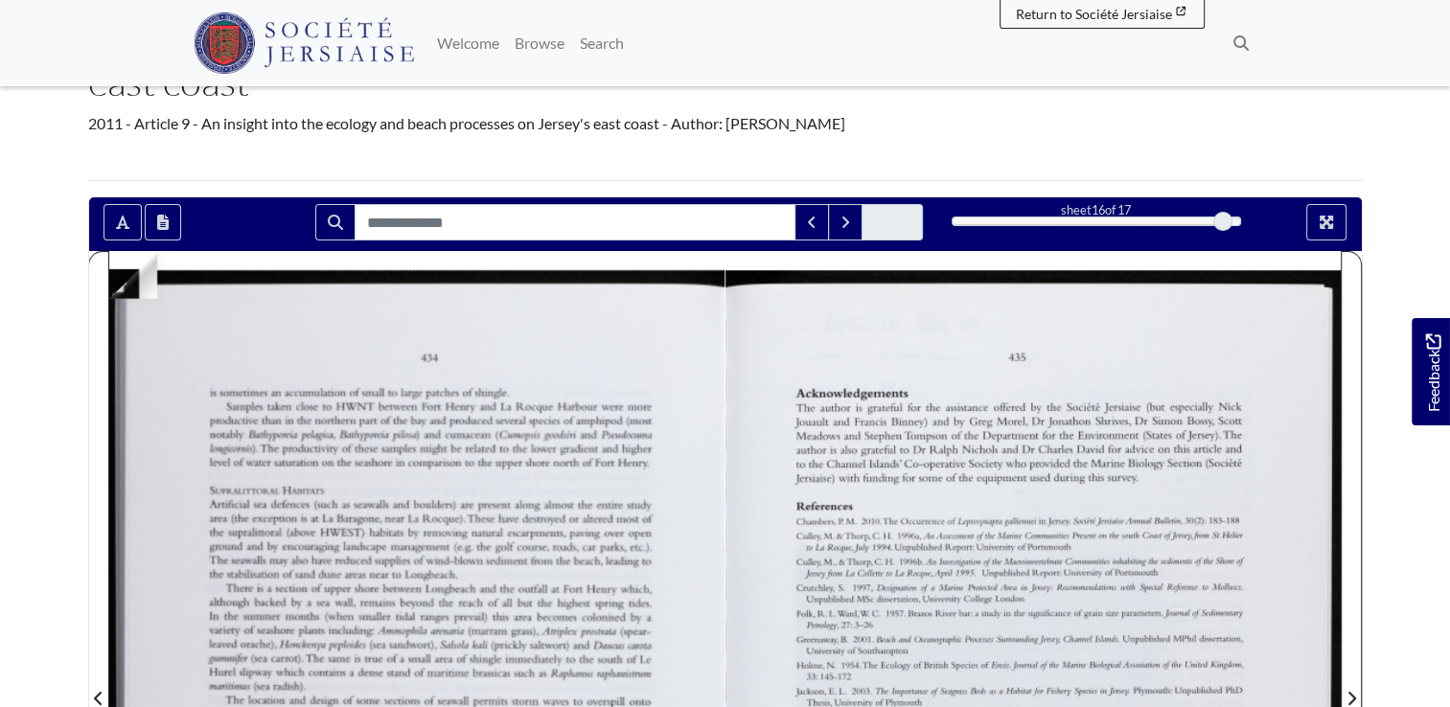
scroll to position [341, 0]
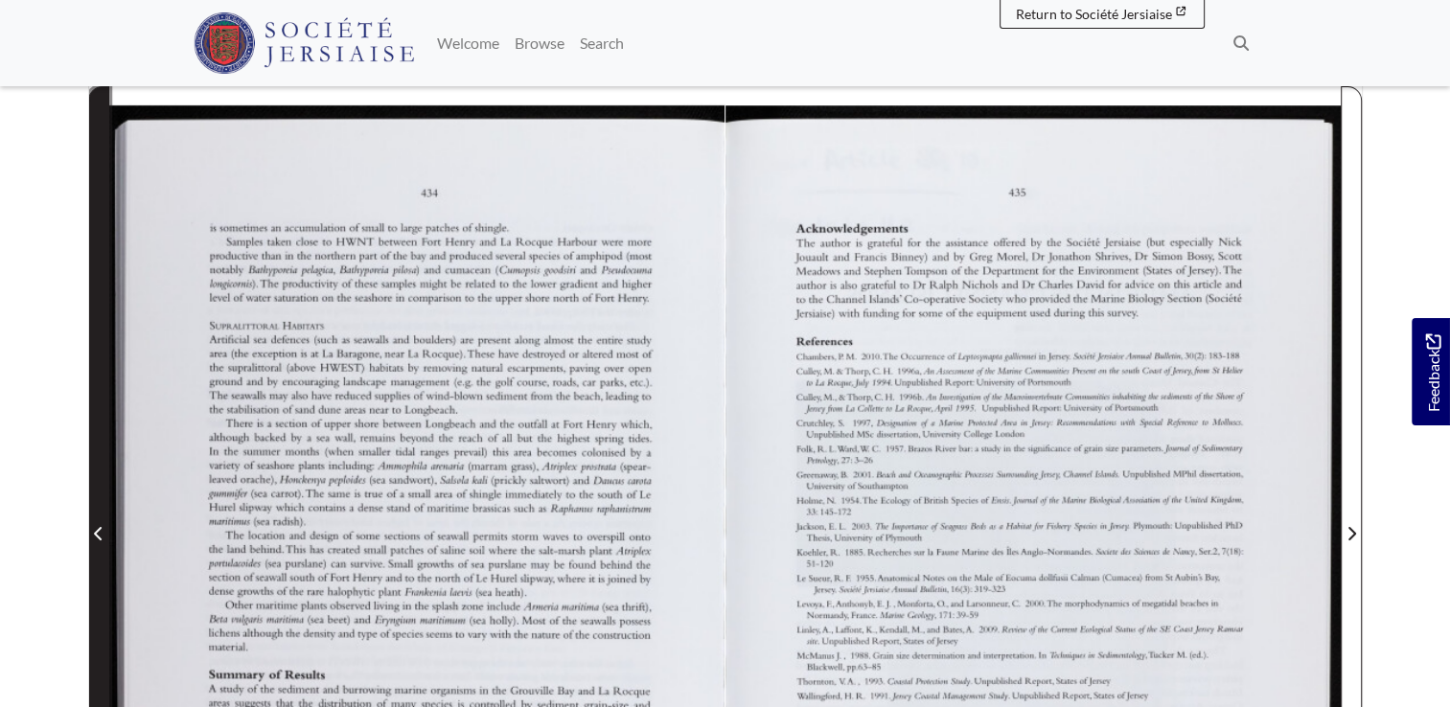
click at [100, 538] on icon "Previous Page" at bounding box center [99, 533] width 10 height 15
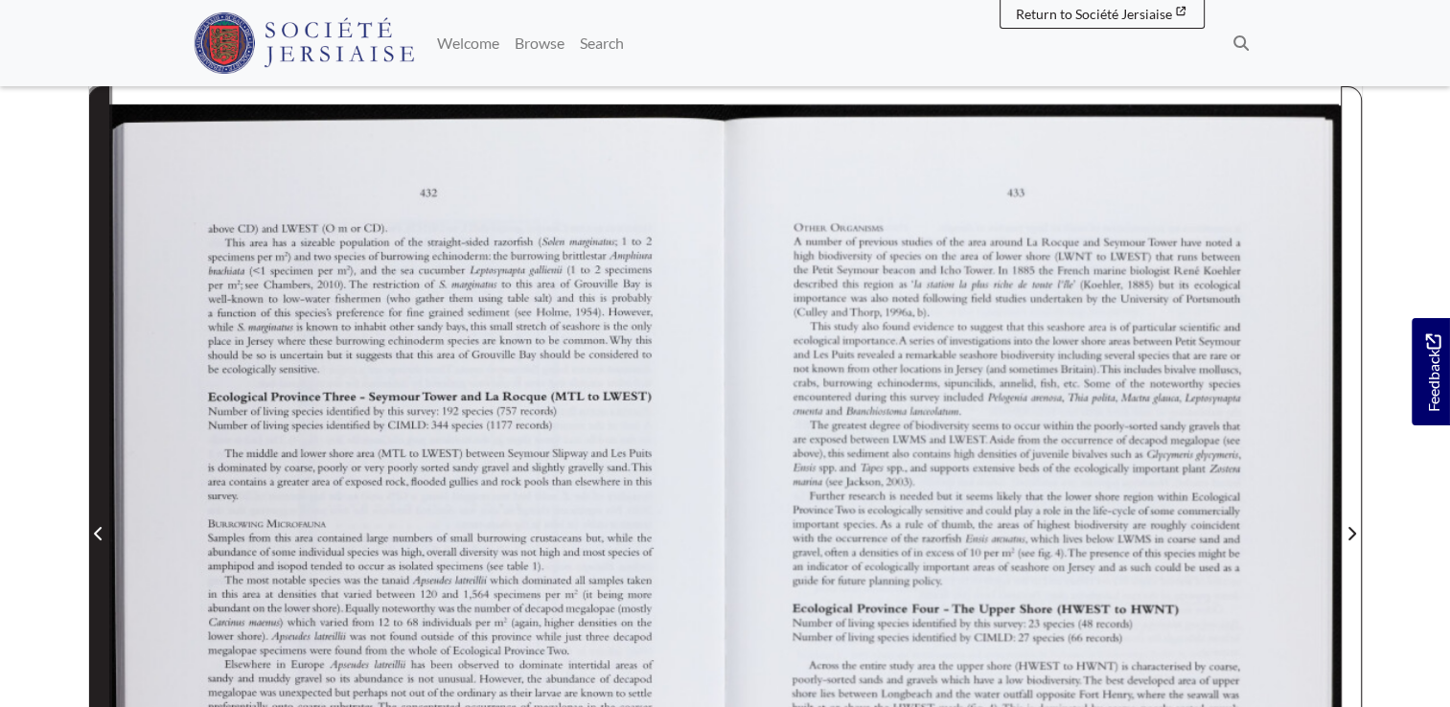
click at [100, 538] on icon "Previous Page" at bounding box center [99, 533] width 10 height 15
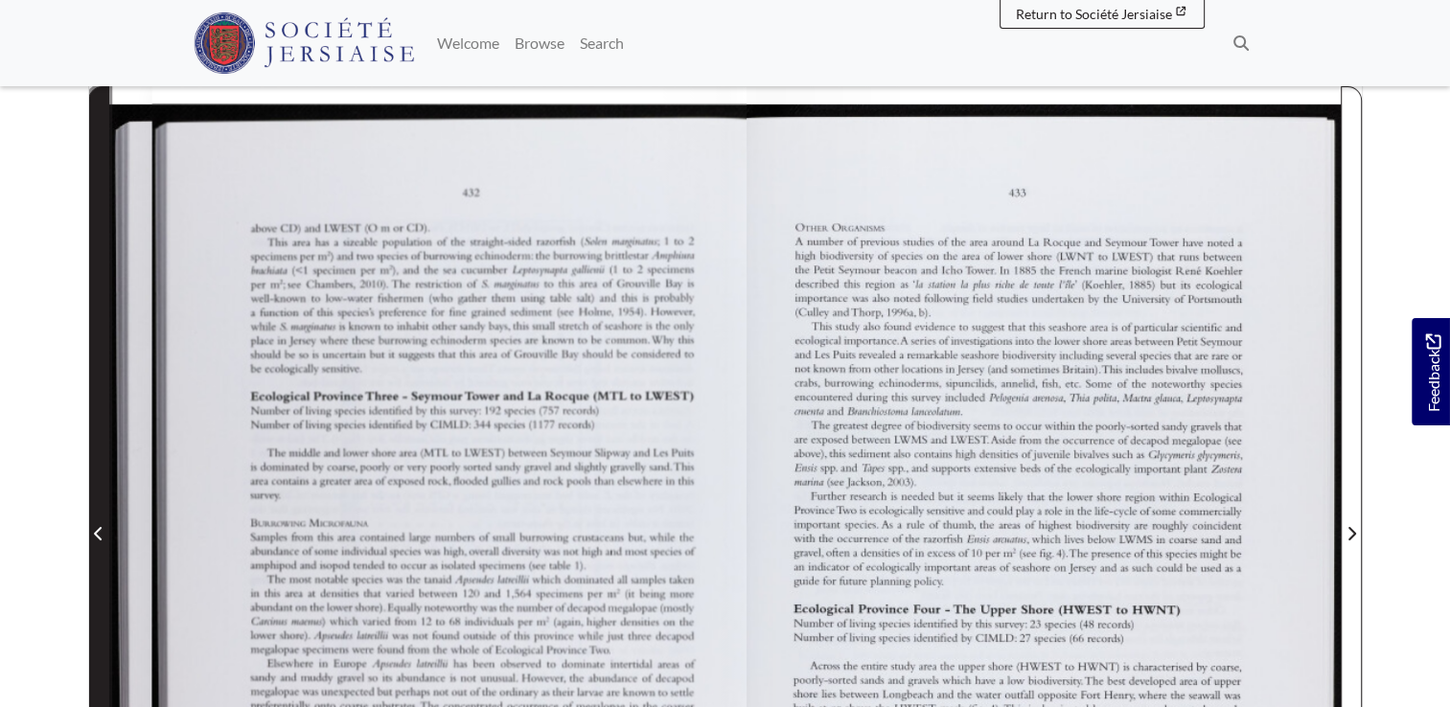
click at [100, 538] on icon "Previous Page" at bounding box center [99, 533] width 10 height 15
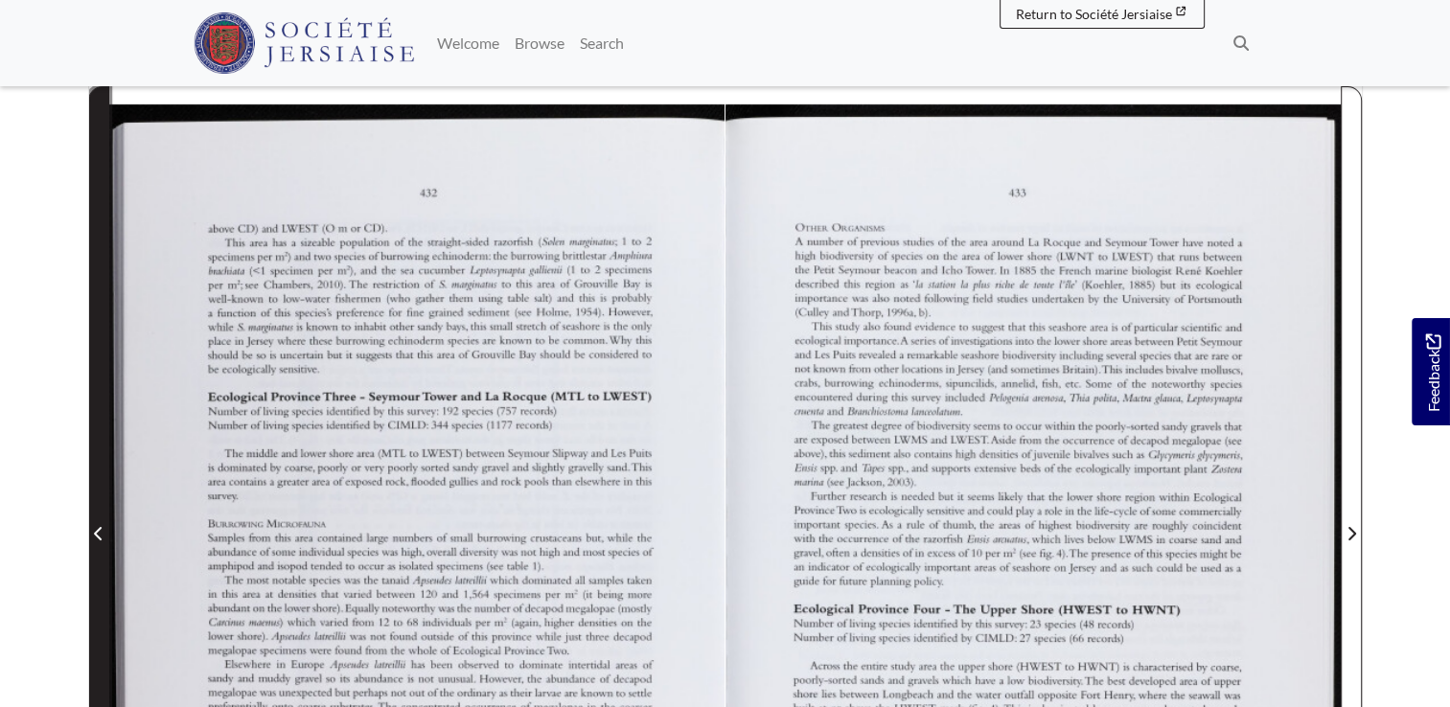
click at [100, 538] on icon "Previous Page" at bounding box center [99, 533] width 10 height 15
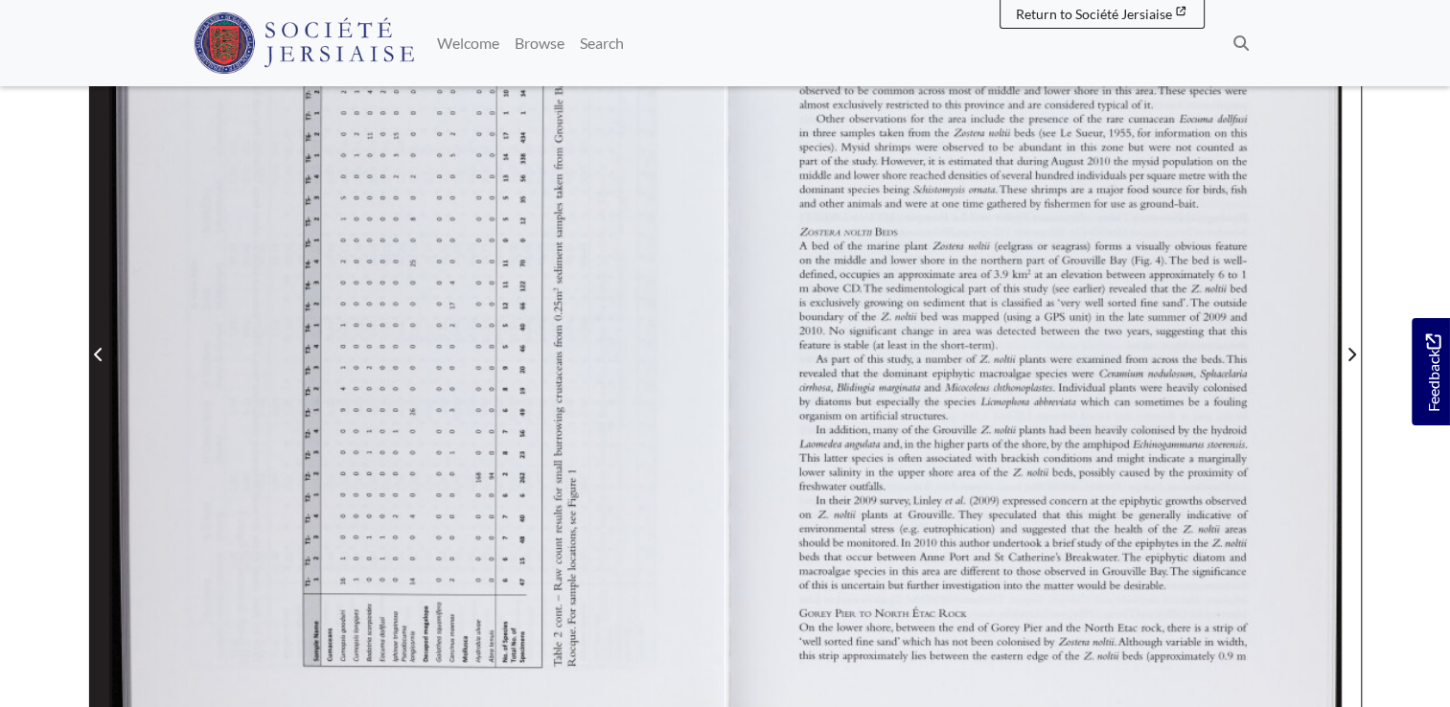
scroll to position [523, 0]
click at [94, 369] on span "Previous Page" at bounding box center [98, 339] width 19 height 868
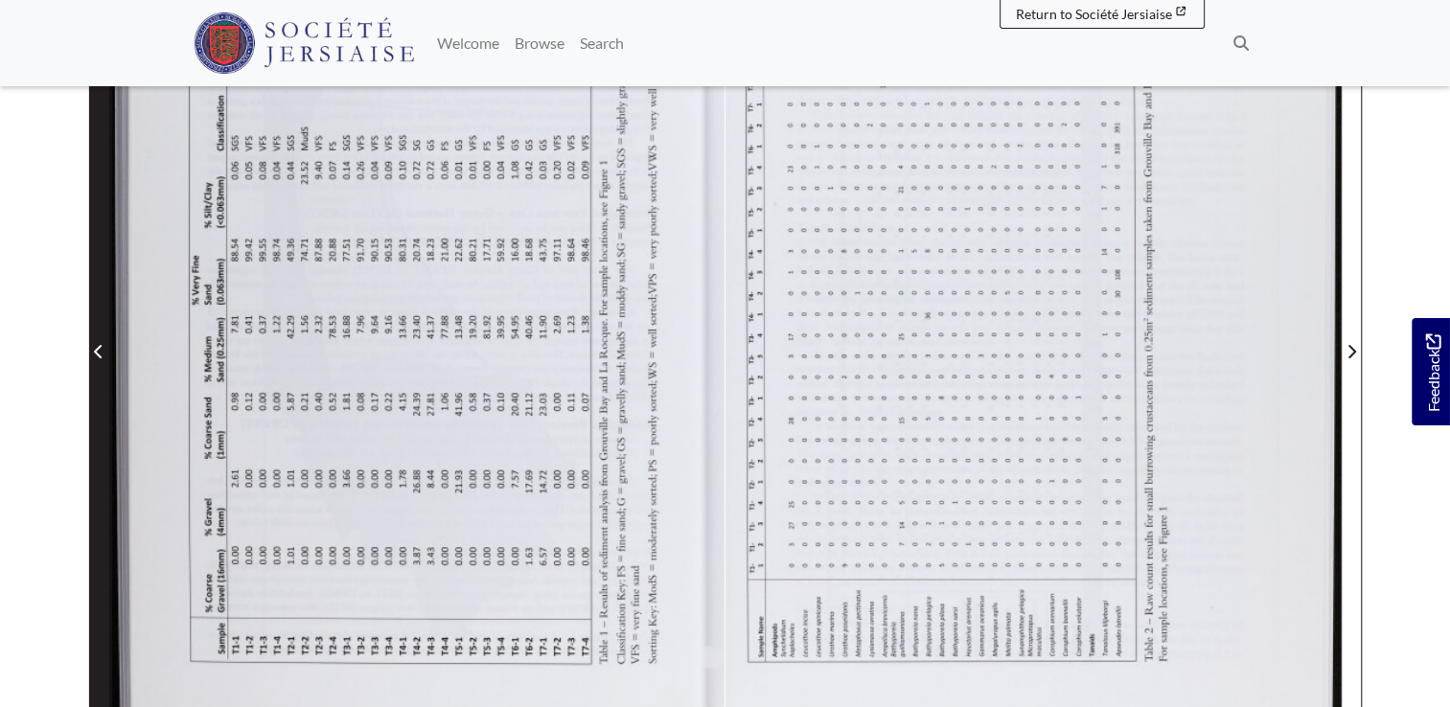
click at [94, 369] on span "Previous Page" at bounding box center [98, 339] width 19 height 868
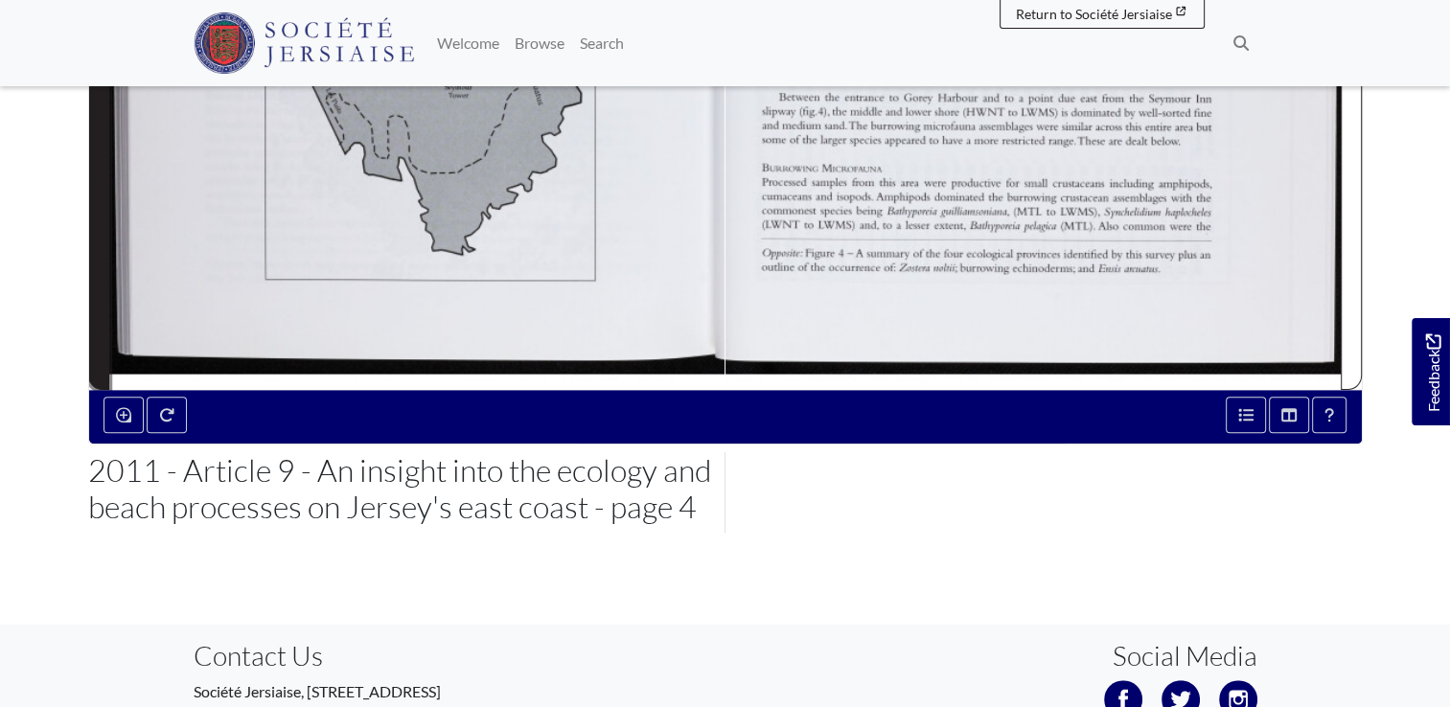
scroll to position [768, 0]
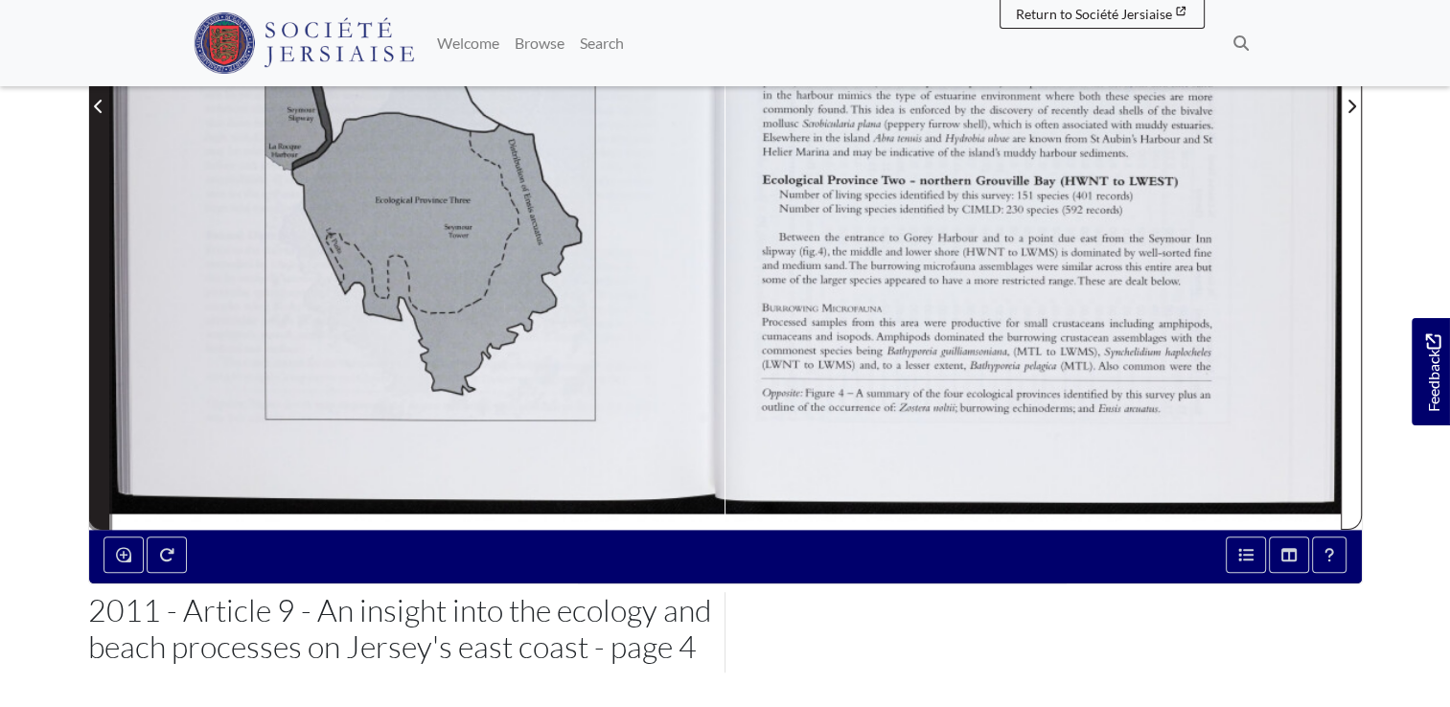
click at [103, 255] on span "Previous Page" at bounding box center [98, 94] width 19 height 868
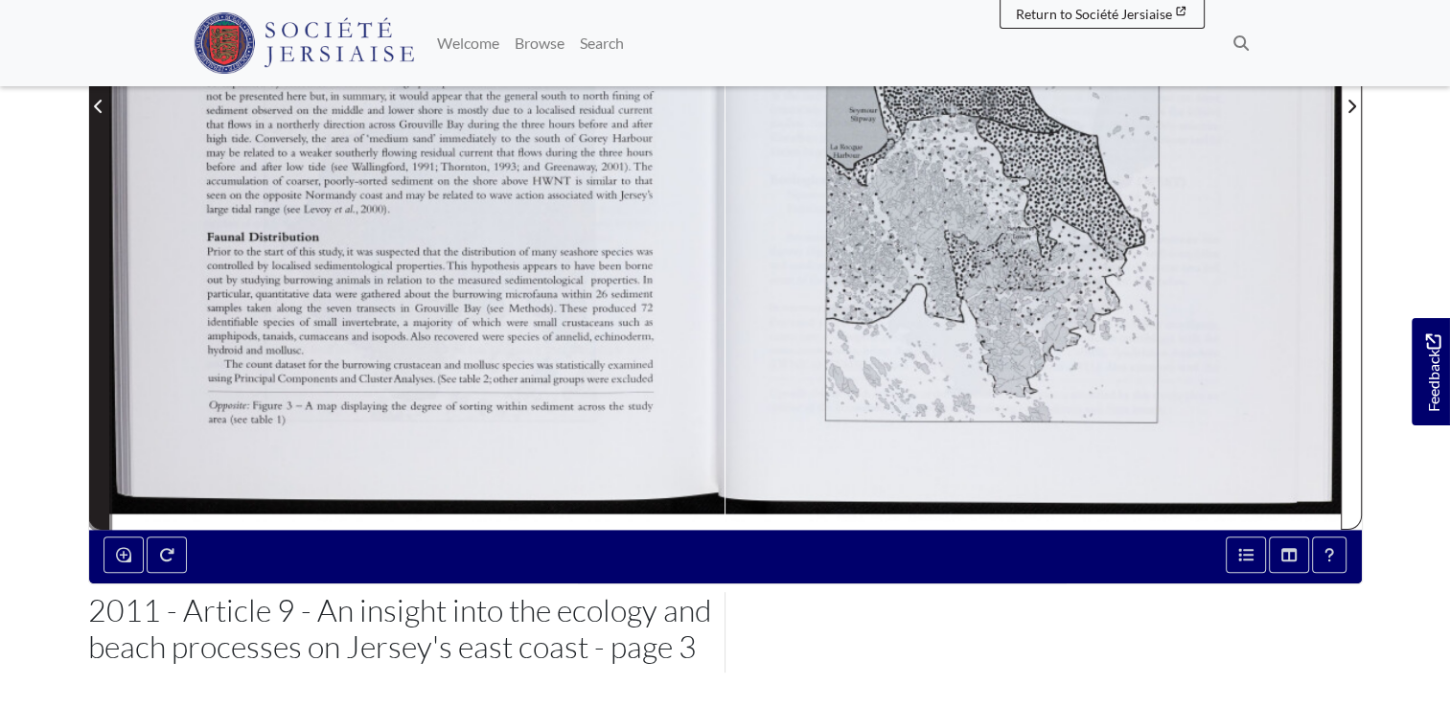
click at [103, 255] on span "Previous Page" at bounding box center [98, 94] width 19 height 868
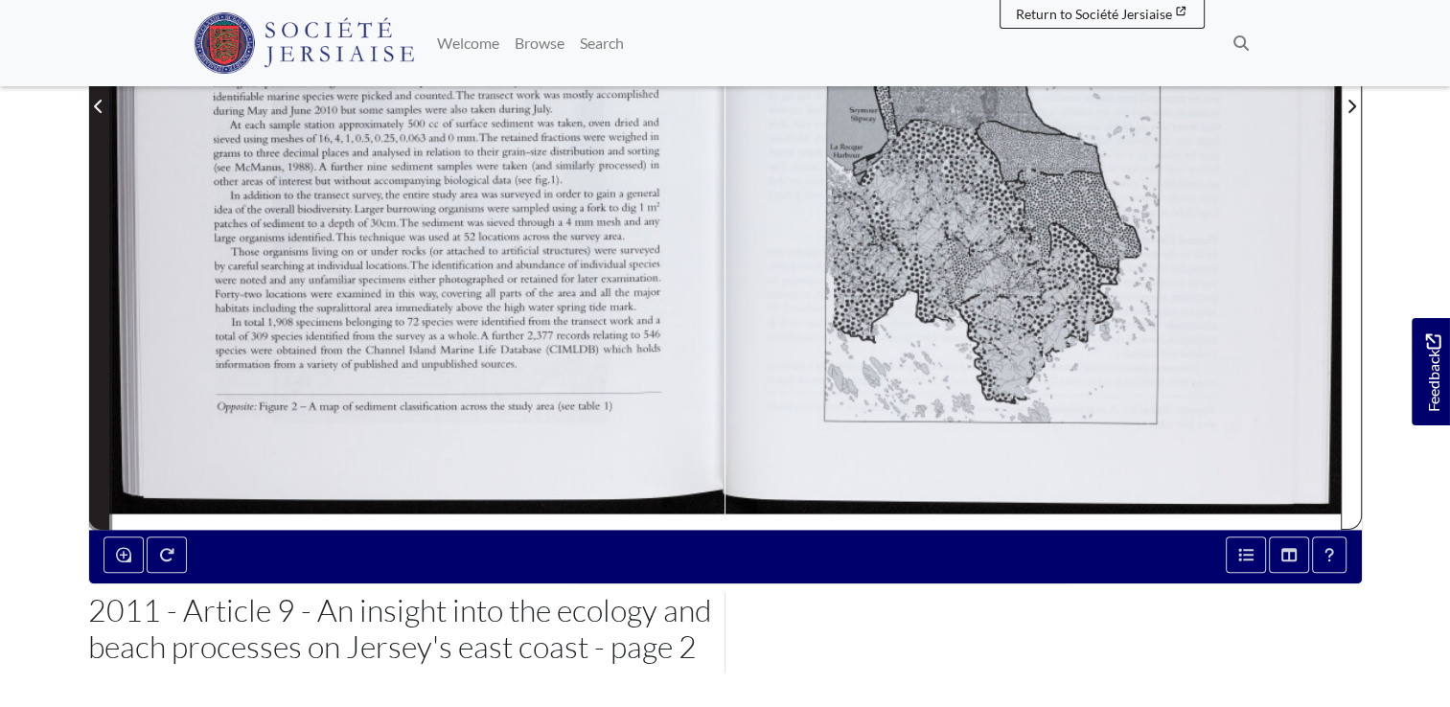
click at [103, 255] on span "Previous Page" at bounding box center [98, 94] width 19 height 868
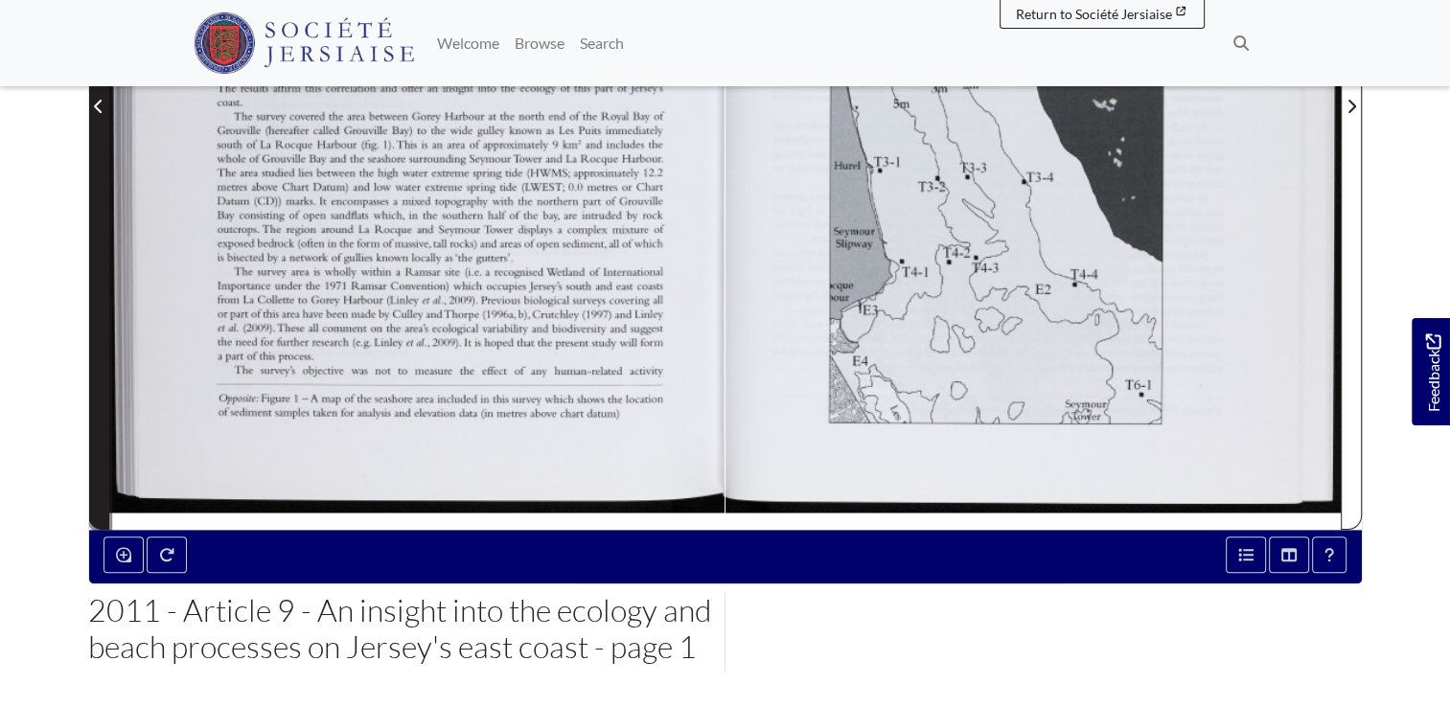
click at [103, 255] on span "Previous Page" at bounding box center [98, 94] width 19 height 868
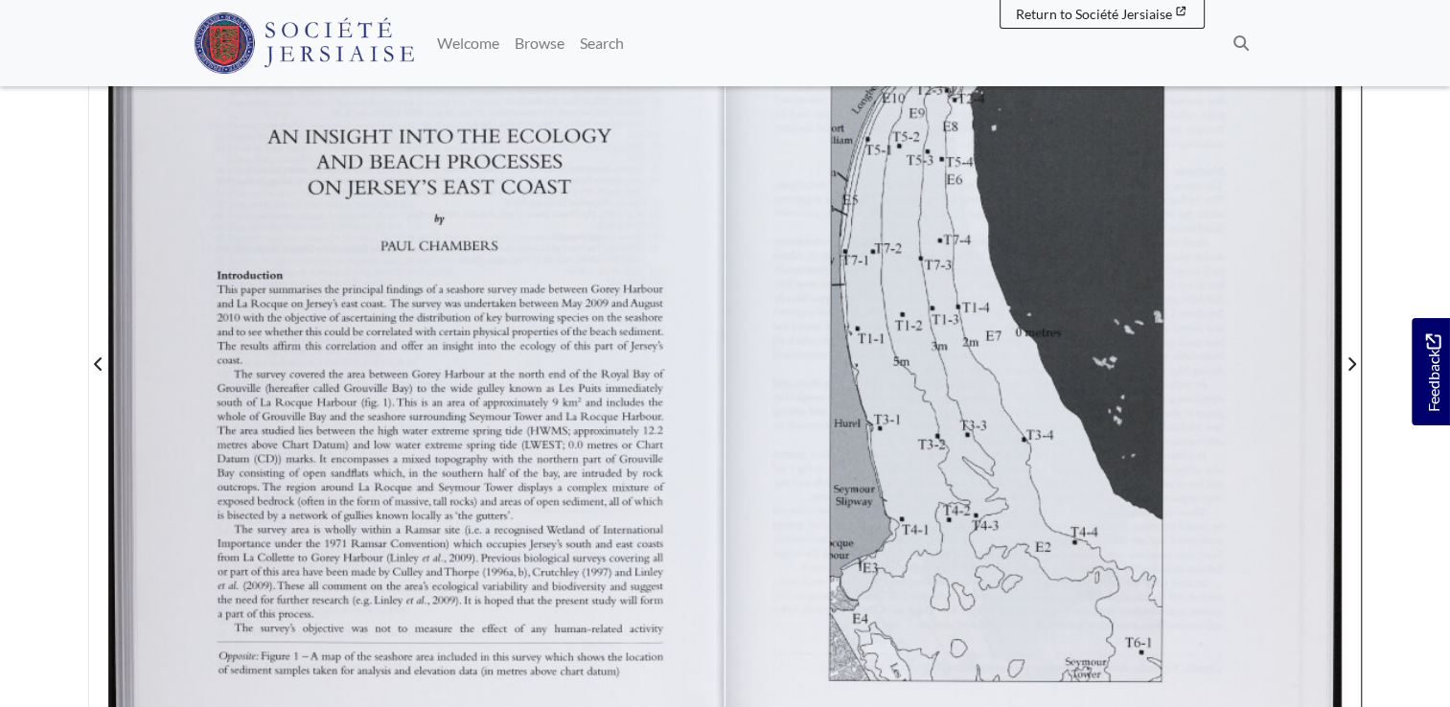
scroll to position [512, 0]
